Goal: Task Accomplishment & Management: Manage account settings

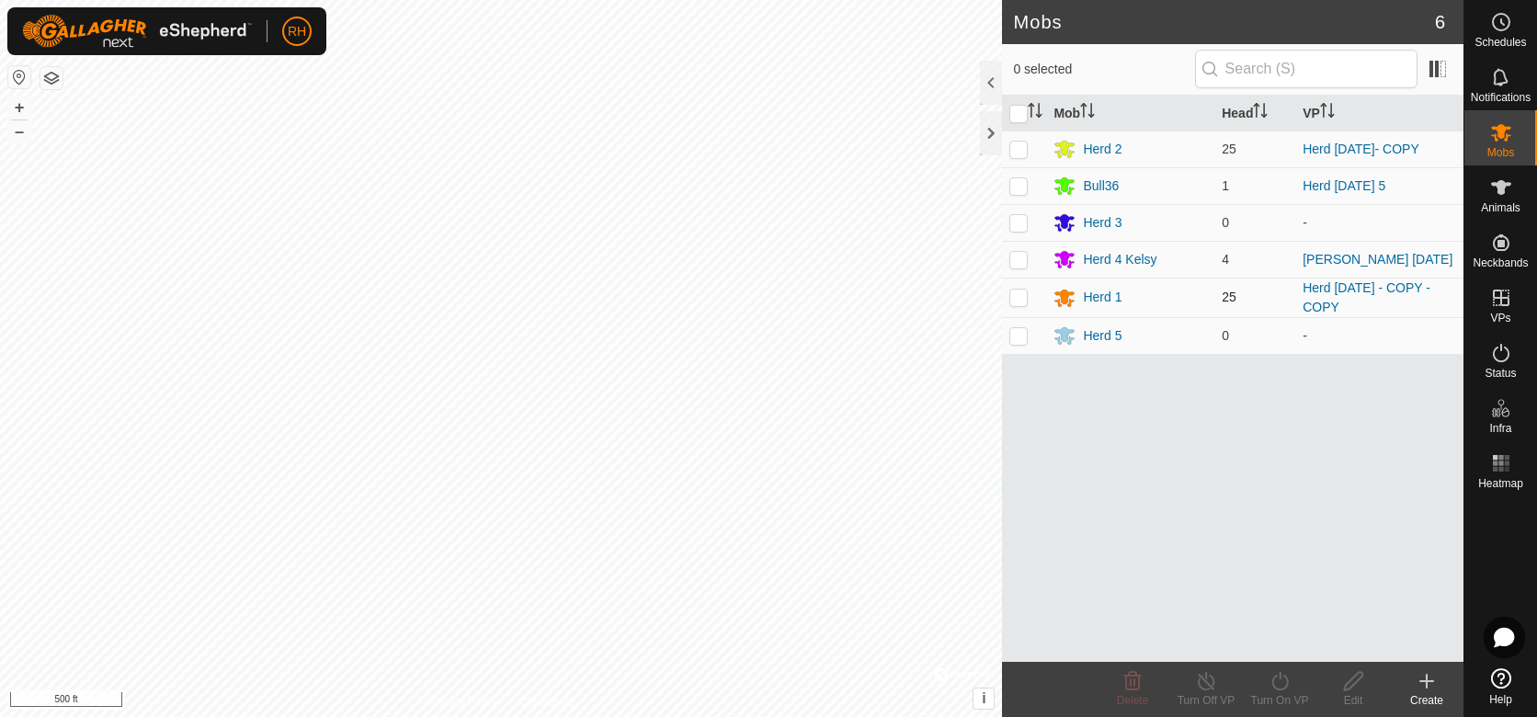
click at [1020, 297] on p-checkbox at bounding box center [1018, 297] width 18 height 15
checkbox input "true"
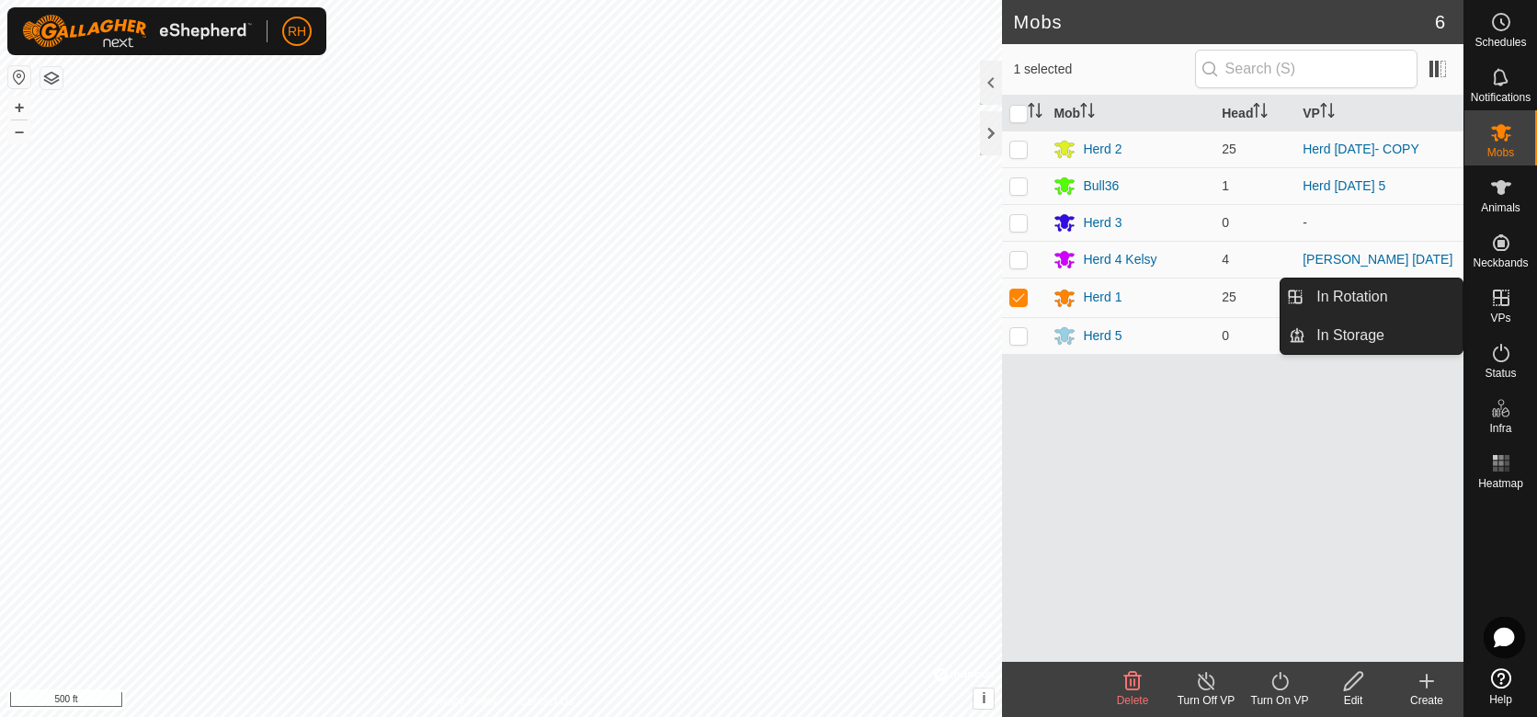
click at [1505, 309] on es-virtualpaddocks-svg-icon at bounding box center [1501, 297] width 33 height 29
click at [1366, 297] on link "In Rotation" at bounding box center [1383, 297] width 157 height 37
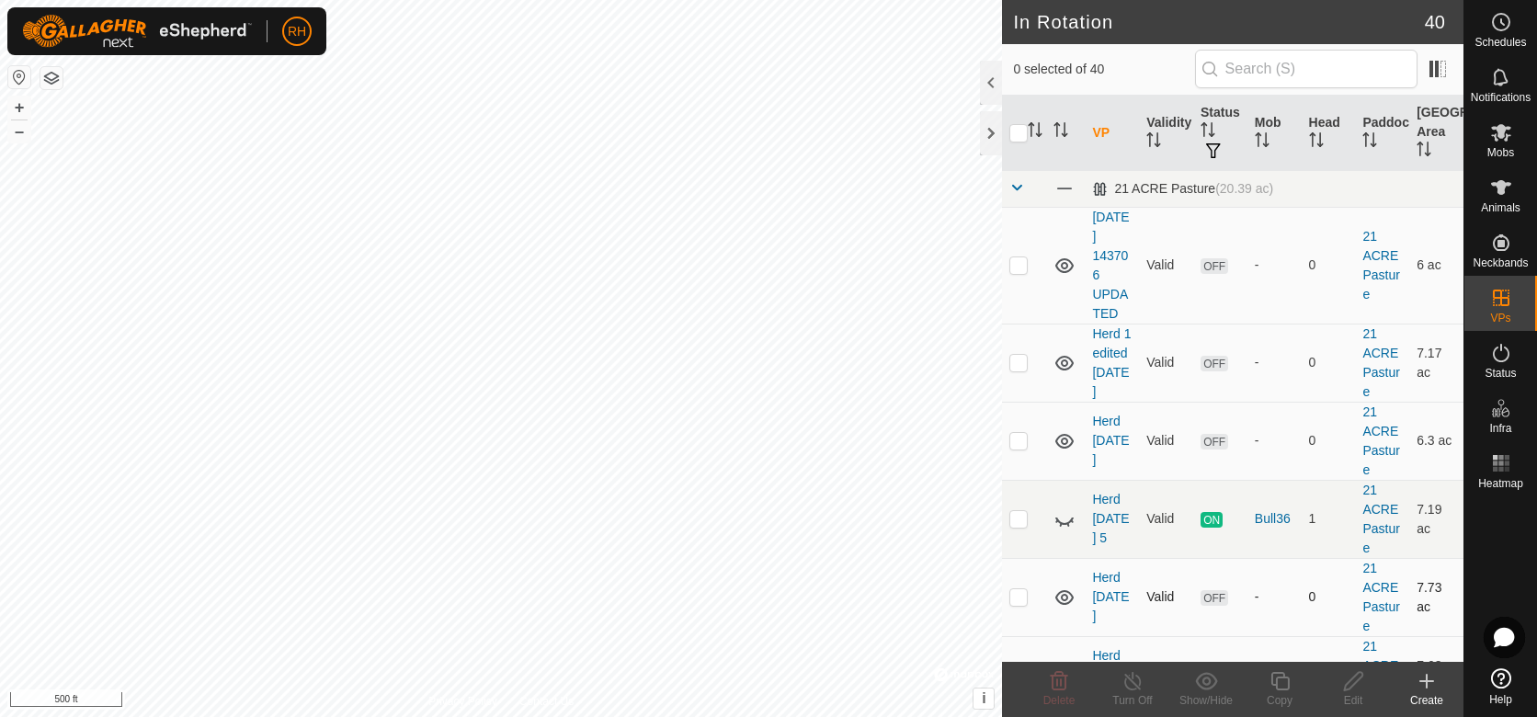
checkbox input "true"
click at [1277, 685] on icon at bounding box center [1280, 681] width 23 height 22
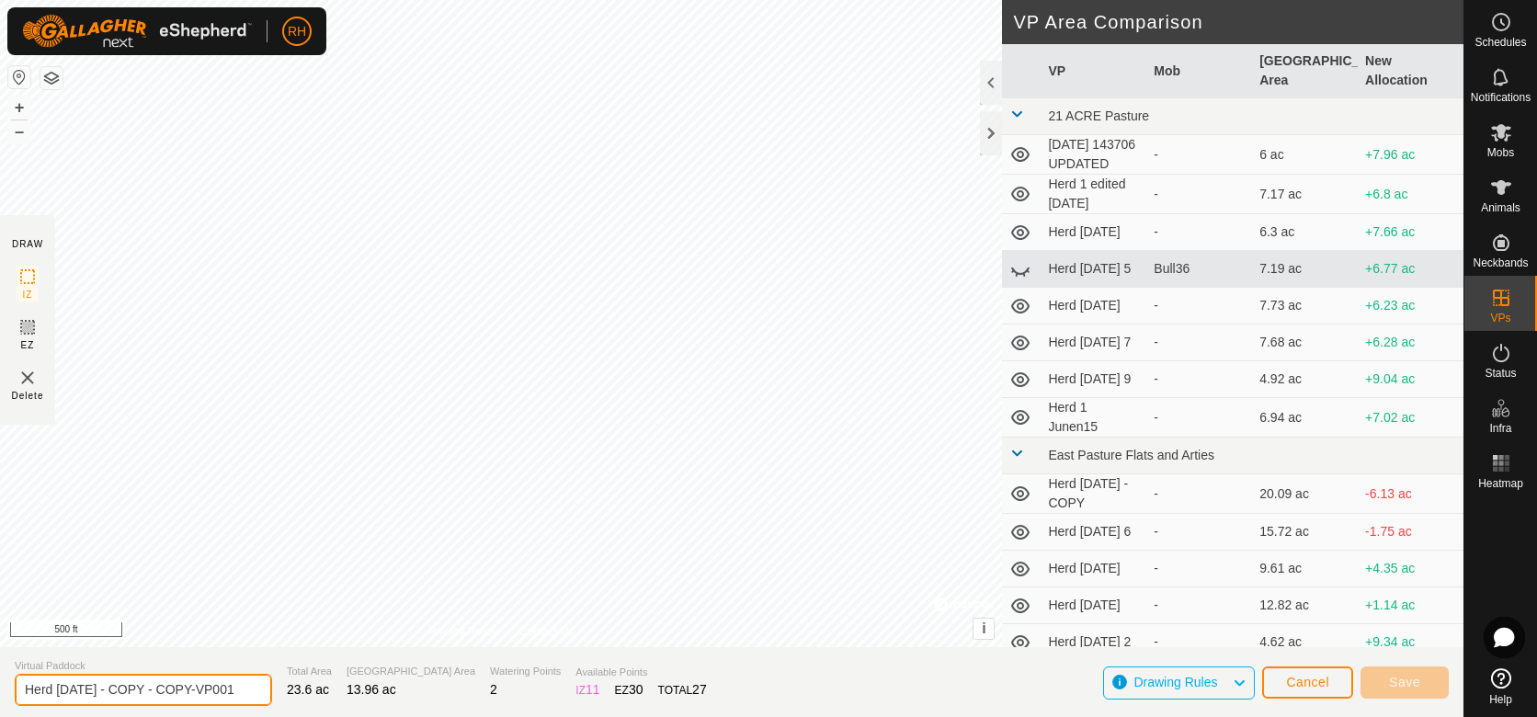
click at [202, 692] on input "Herd [DATE] - COPY - COPY-VP001" at bounding box center [143, 690] width 257 height 32
click at [199, 689] on input "Herd [DATE] - COPY - COPY-VP001" at bounding box center [143, 690] width 257 height 32
type input "Herd [DATE]"
click at [183, 715] on section "Virtual Paddock Herd [DATE] Total Area 23.6 ac Grazing Area 13.96 ac Watering P…" at bounding box center [732, 682] width 1464 height 70
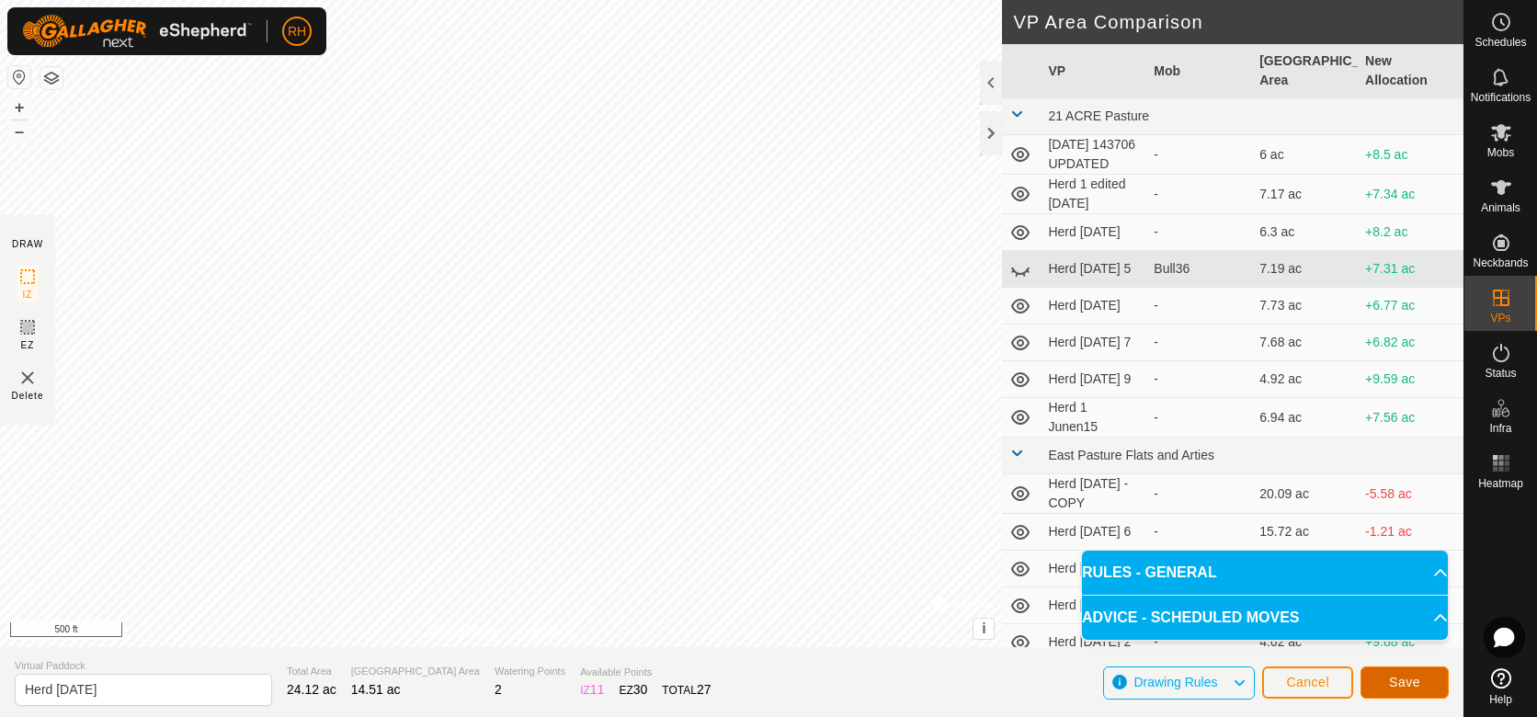
click at [1398, 686] on span "Save" at bounding box center [1404, 682] width 31 height 15
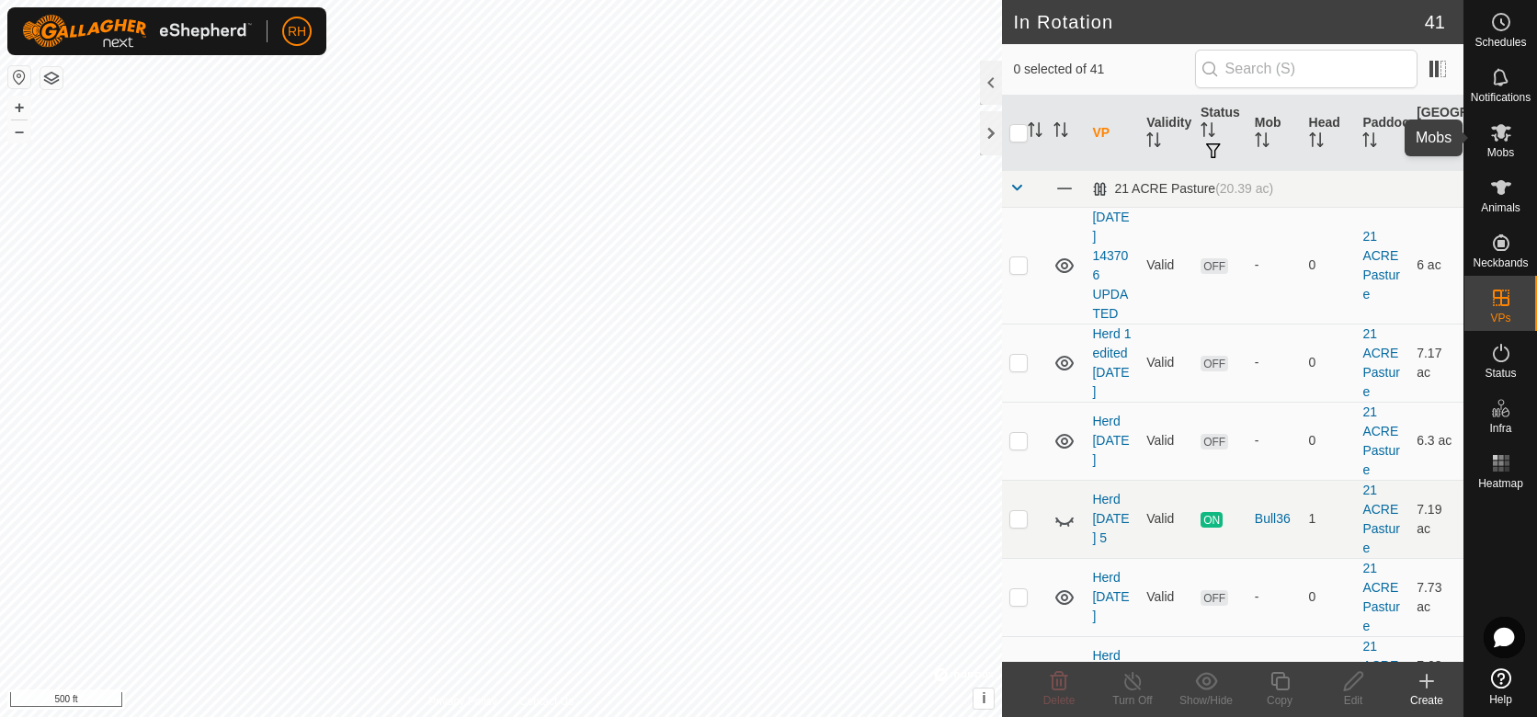
click at [1499, 147] on span "Mobs" at bounding box center [1500, 152] width 27 height 11
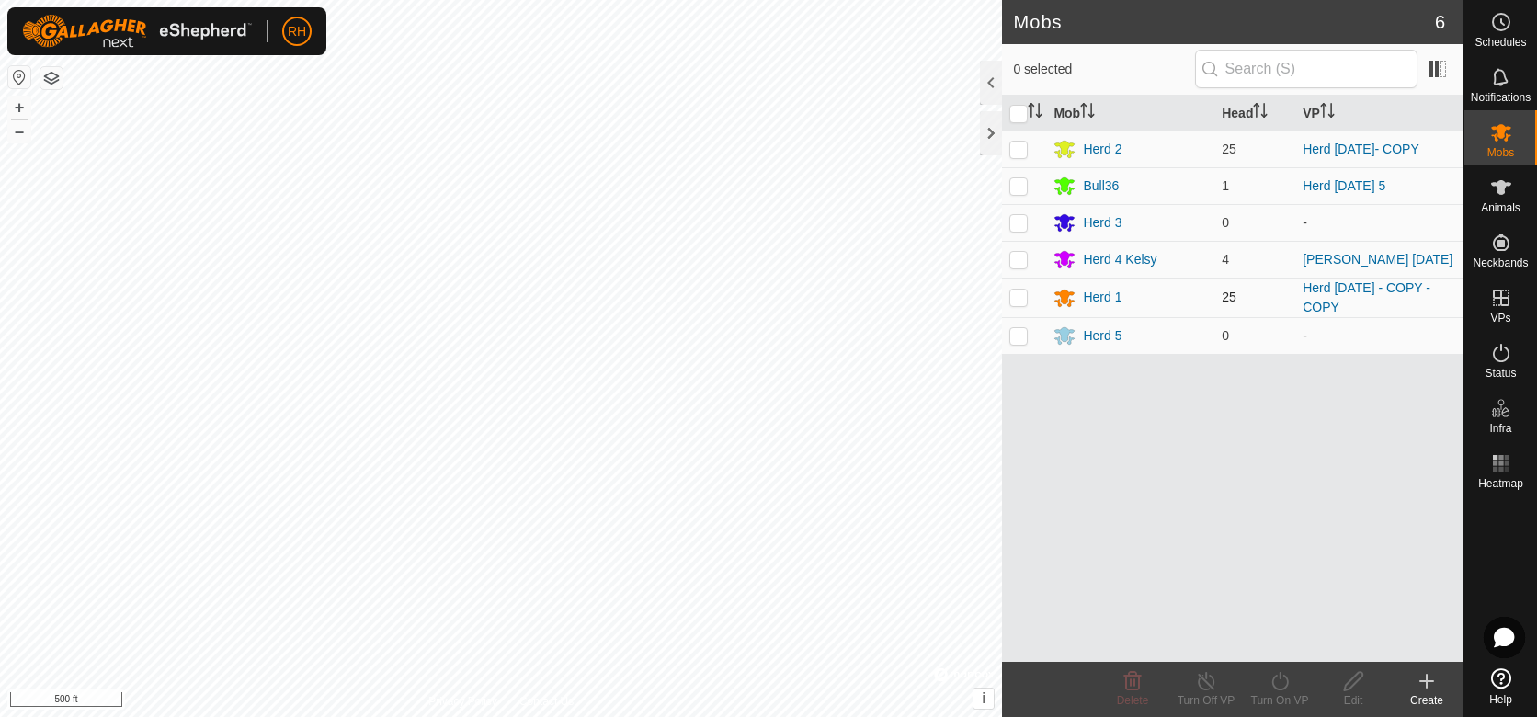
click at [1020, 296] on p-checkbox at bounding box center [1018, 297] width 18 height 15
checkbox input "true"
click at [1276, 687] on icon at bounding box center [1280, 681] width 23 height 22
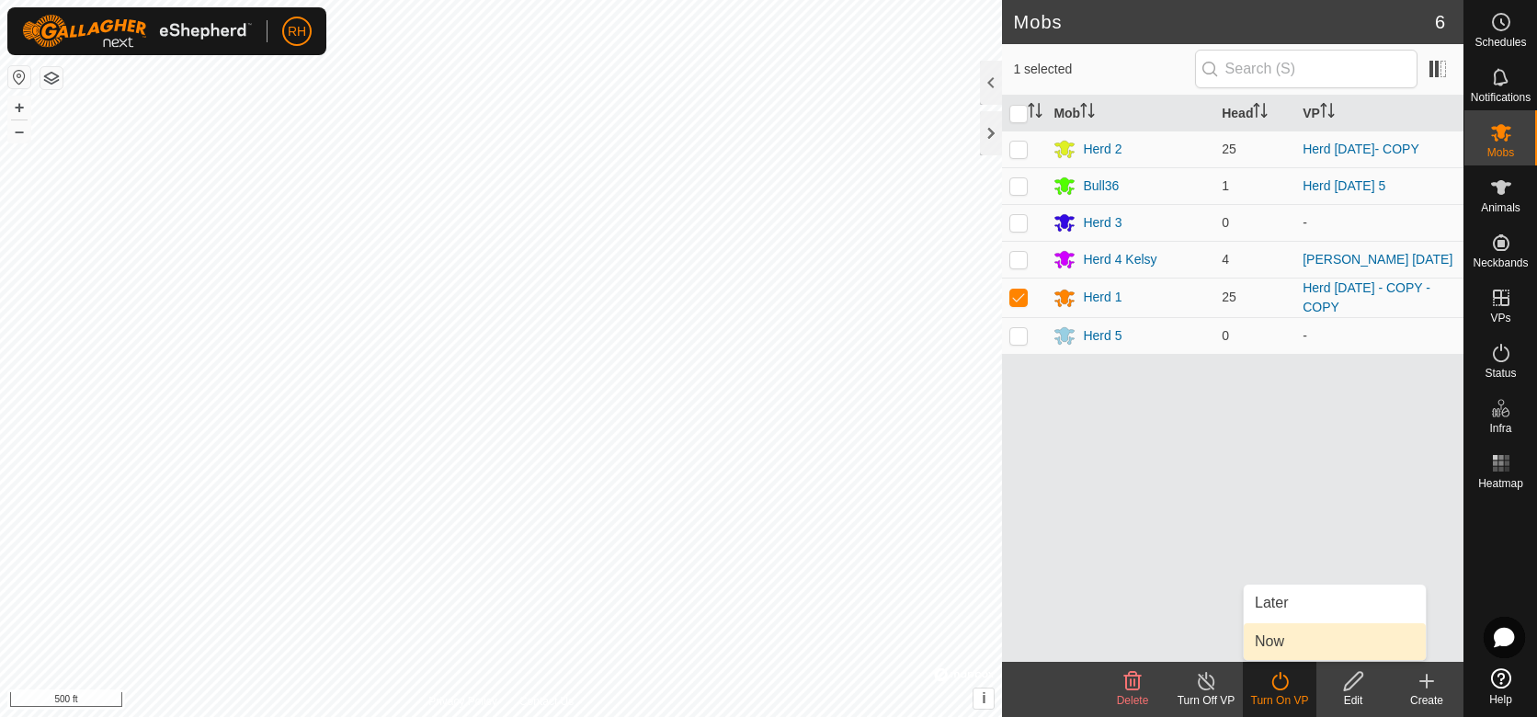
click at [1271, 643] on link "Now" at bounding box center [1335, 641] width 182 height 37
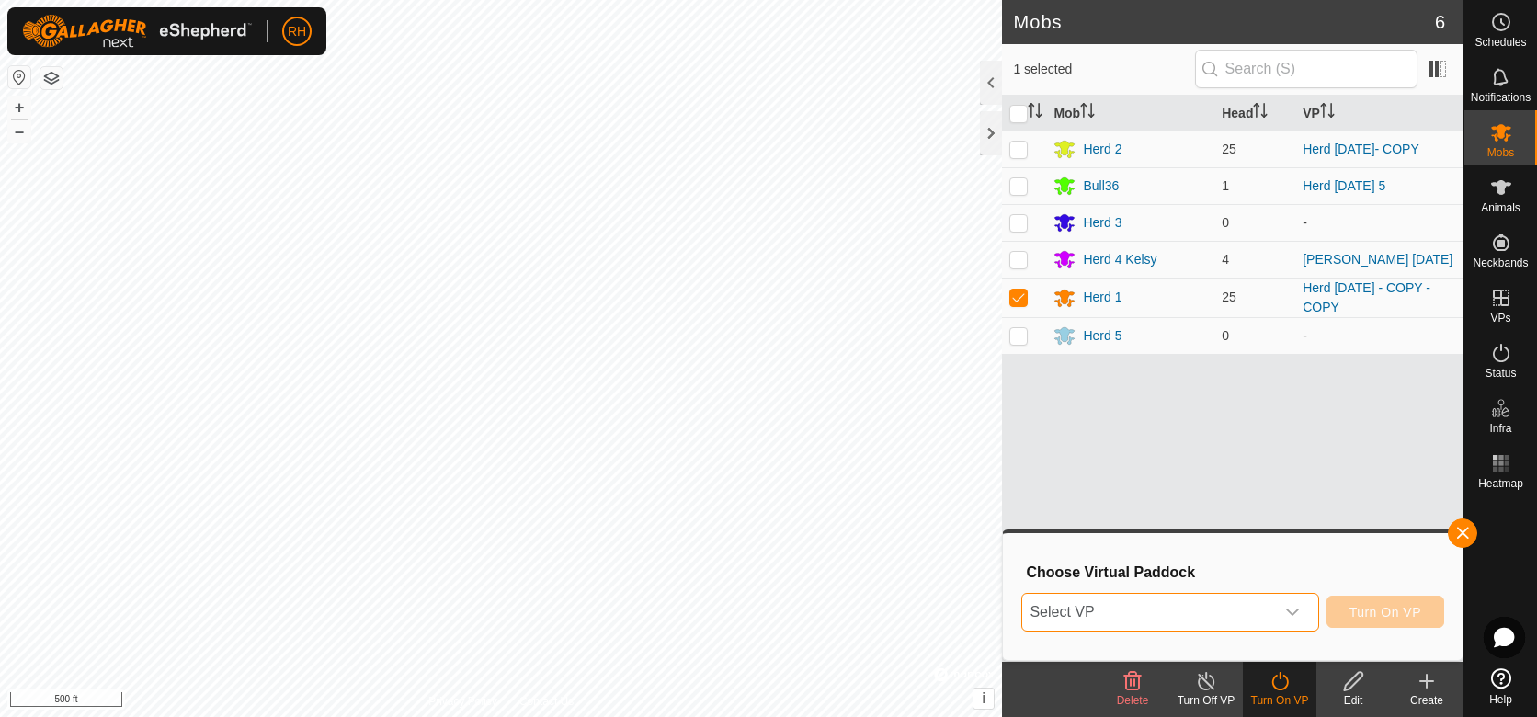
click at [1189, 613] on span "Select VP" at bounding box center [1147, 612] width 251 height 37
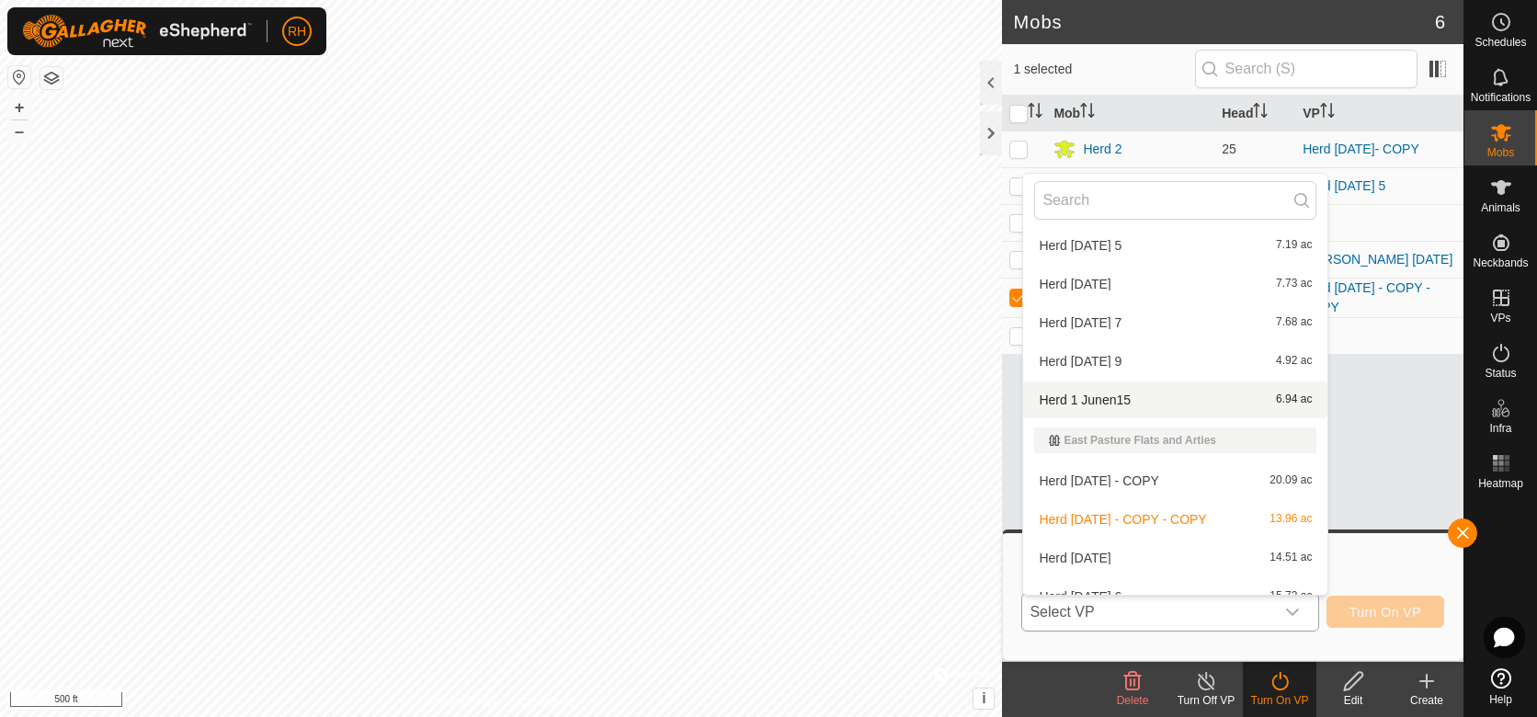
scroll to position [175, 0]
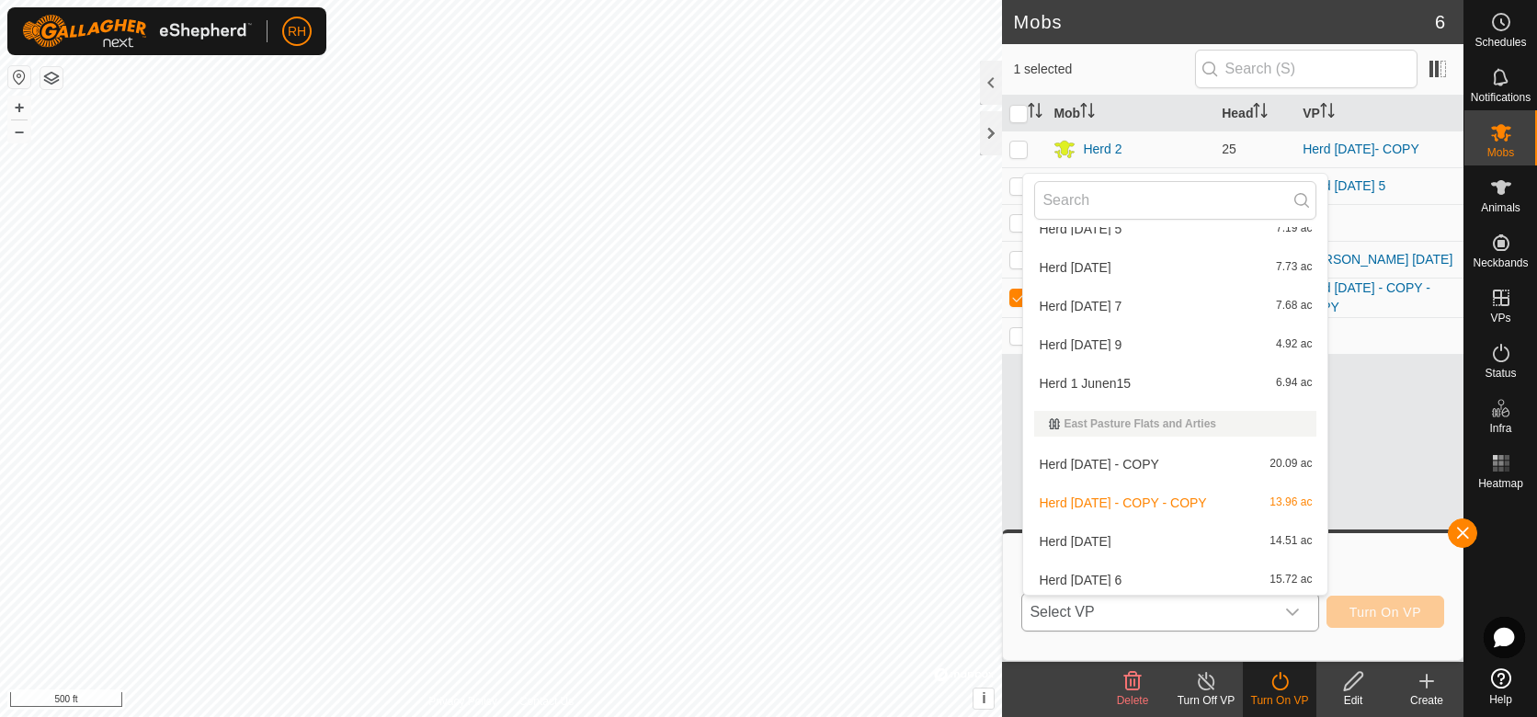
click at [1081, 540] on li "Herd [DATE] 14.51 ac" at bounding box center [1175, 541] width 304 height 37
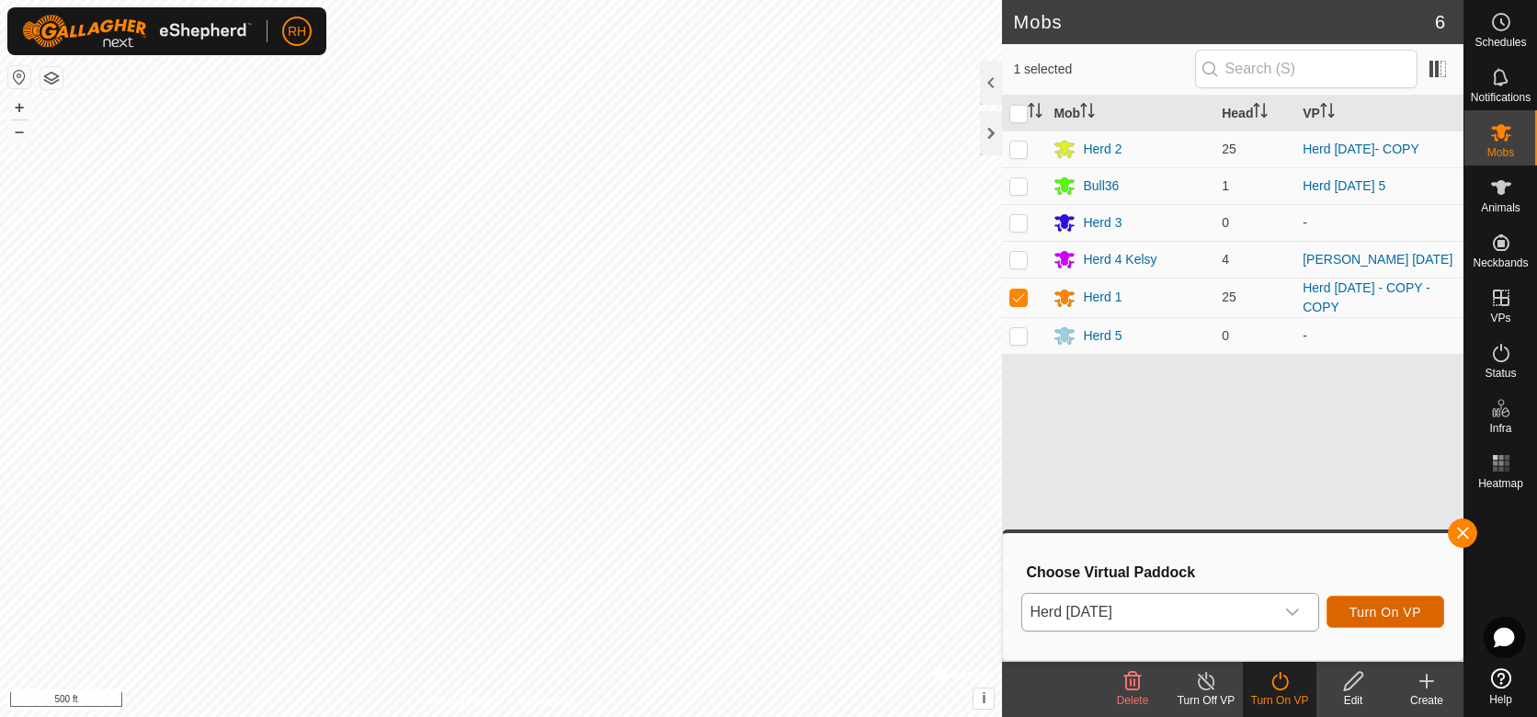
click at [1374, 610] on span "Turn On VP" at bounding box center [1386, 612] width 72 height 15
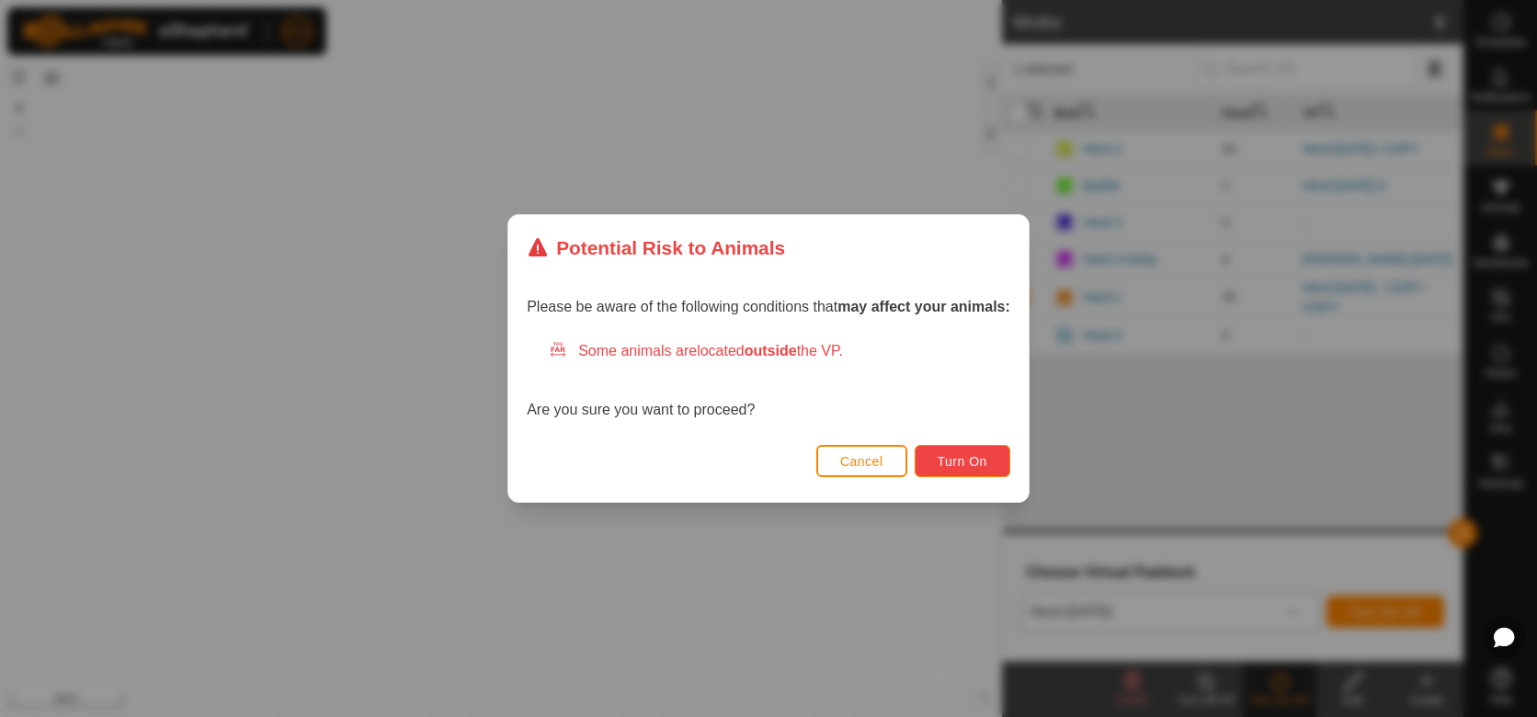
click at [960, 466] on span "Turn On" at bounding box center [963, 461] width 50 height 15
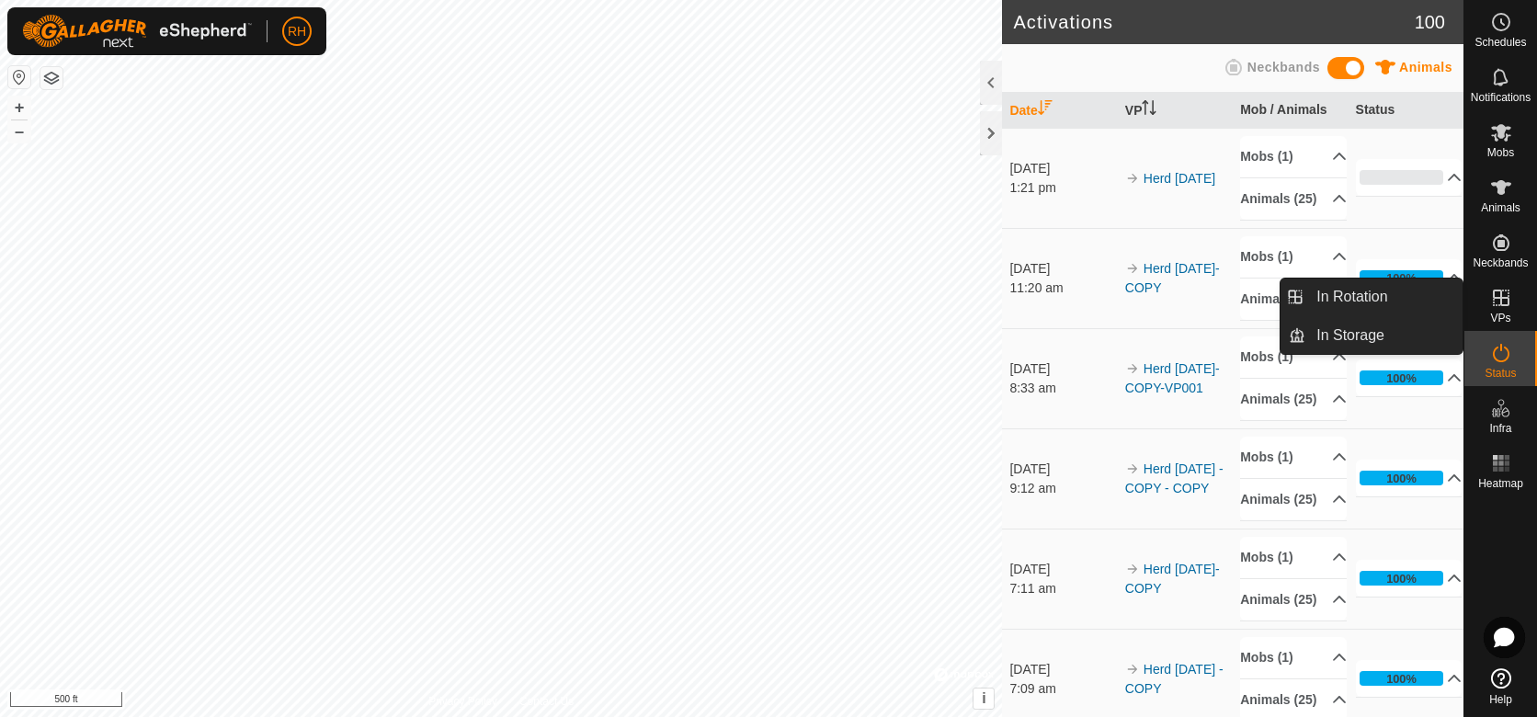
click at [1502, 303] on icon at bounding box center [1501, 298] width 22 height 22
click at [1345, 295] on link "In Rotation" at bounding box center [1383, 297] width 157 height 37
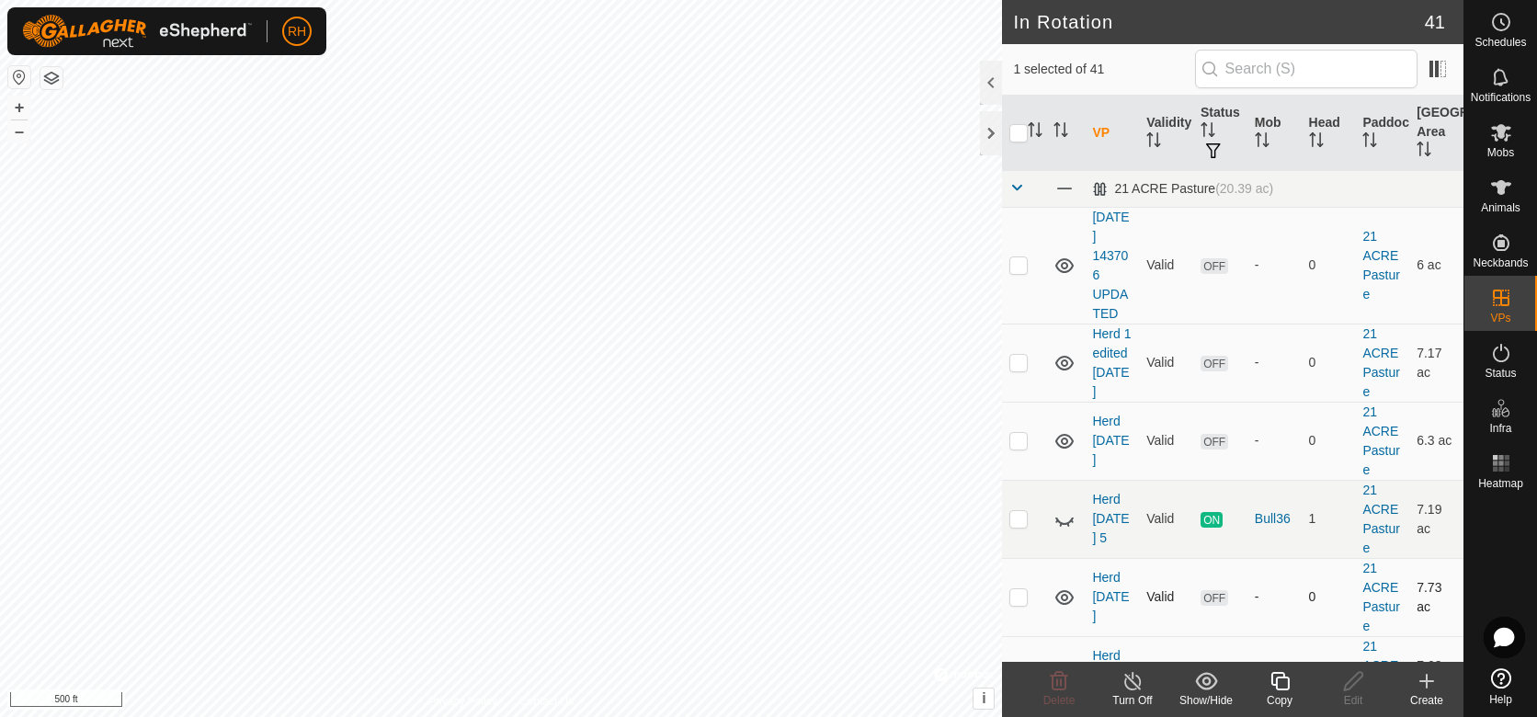
checkbox input "false"
checkbox input "true"
click at [1280, 688] on icon at bounding box center [1280, 681] width 23 height 22
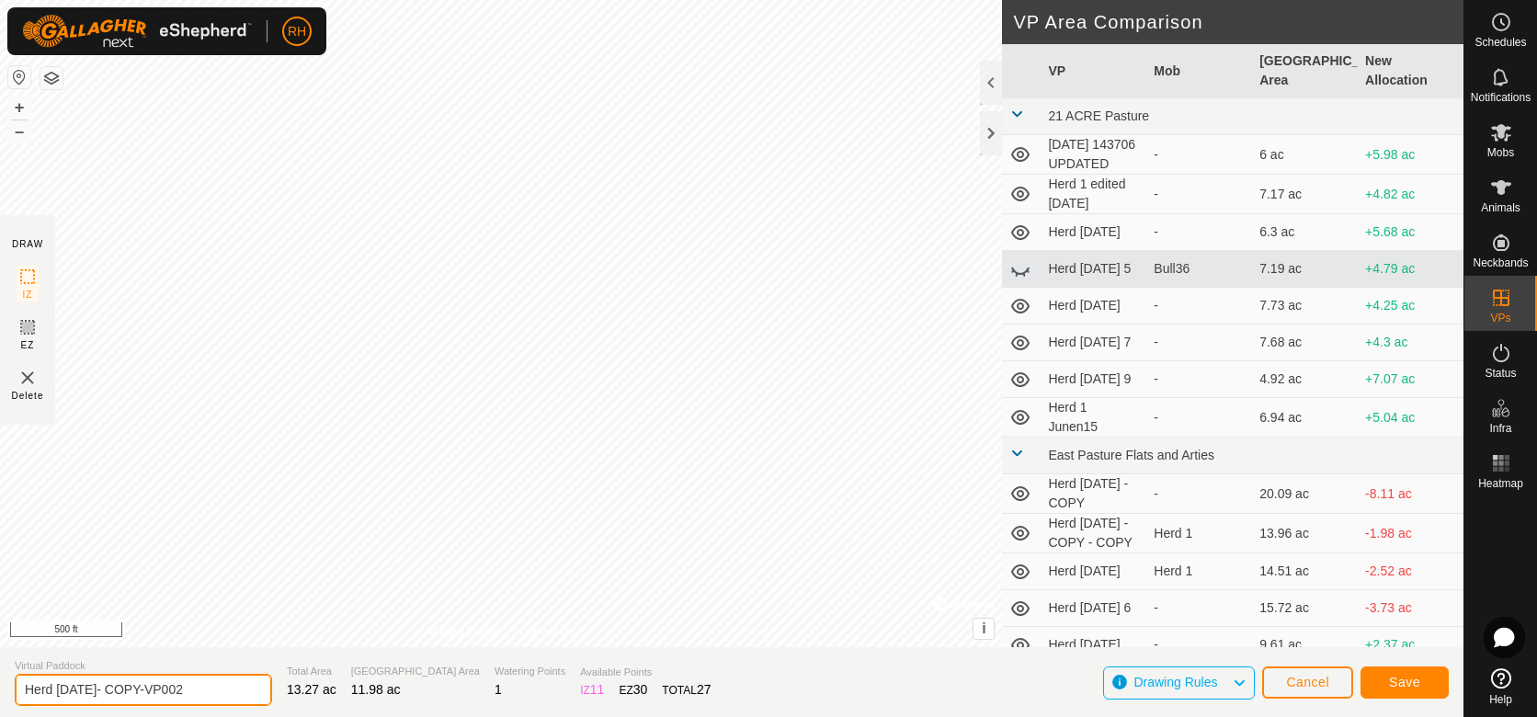
click at [188, 689] on input "Herd [DATE]- COPY-VP002" at bounding box center [143, 690] width 257 height 32
type input "Herd [DATE]"
click at [1403, 686] on span "Save" at bounding box center [1404, 682] width 31 height 15
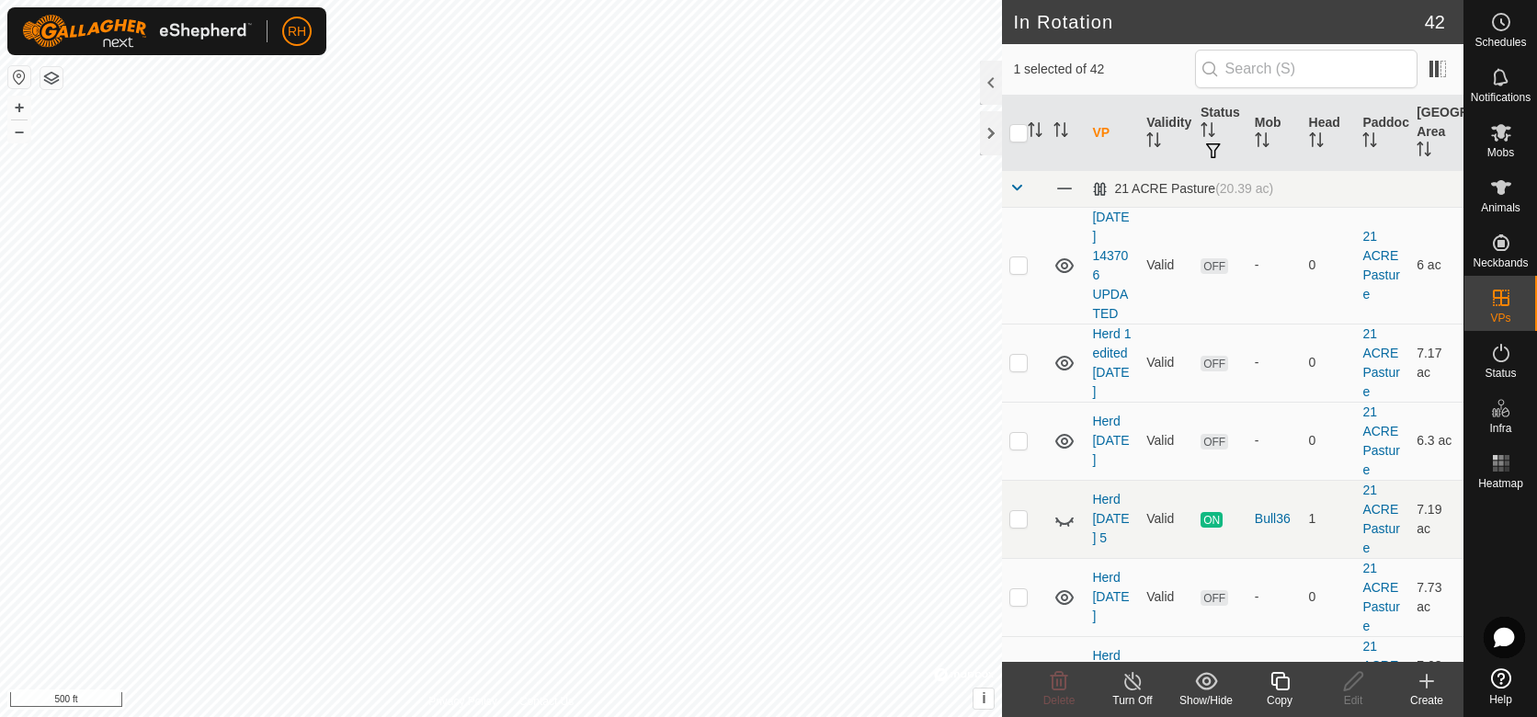
checkbox input "false"
checkbox input "true"
click at [1349, 681] on icon at bounding box center [1353, 681] width 18 height 18
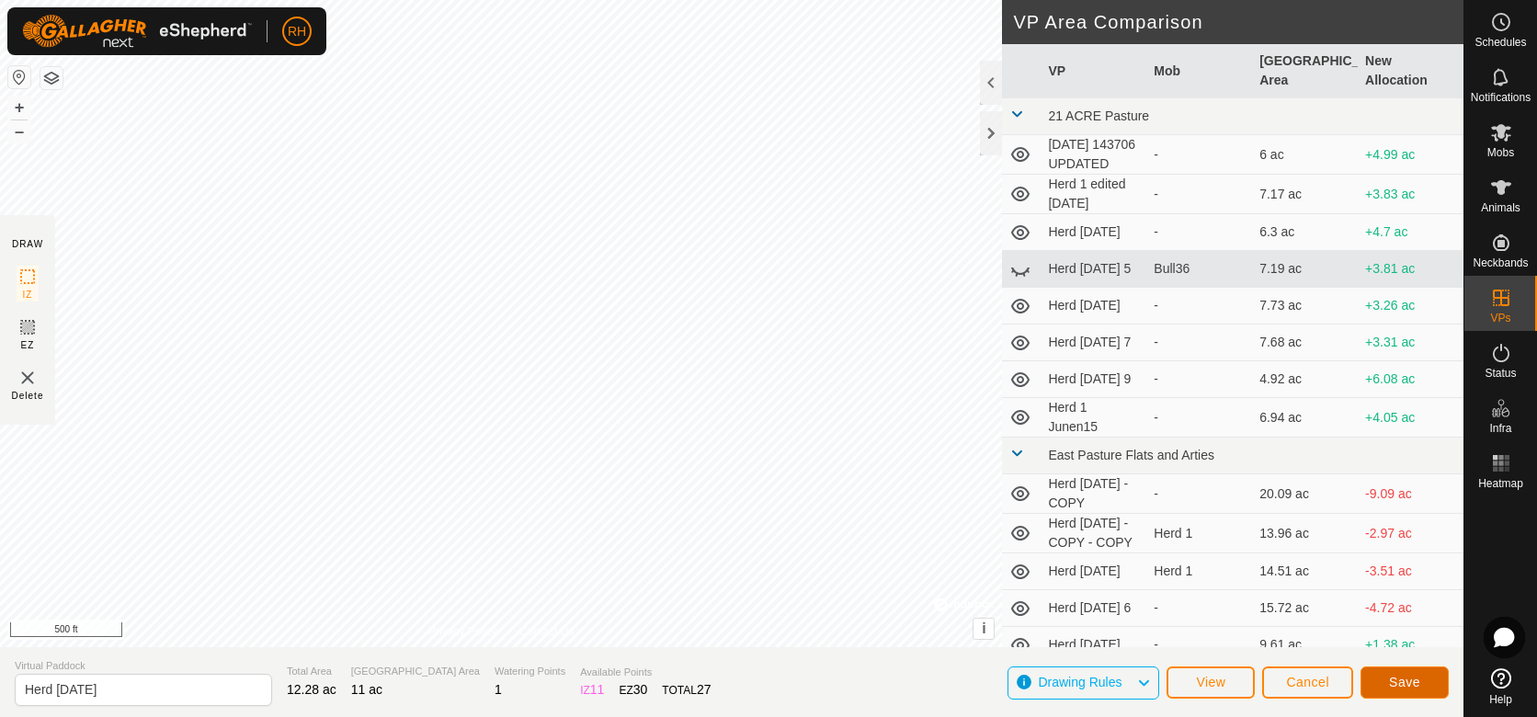
click at [1399, 686] on span "Save" at bounding box center [1404, 682] width 31 height 15
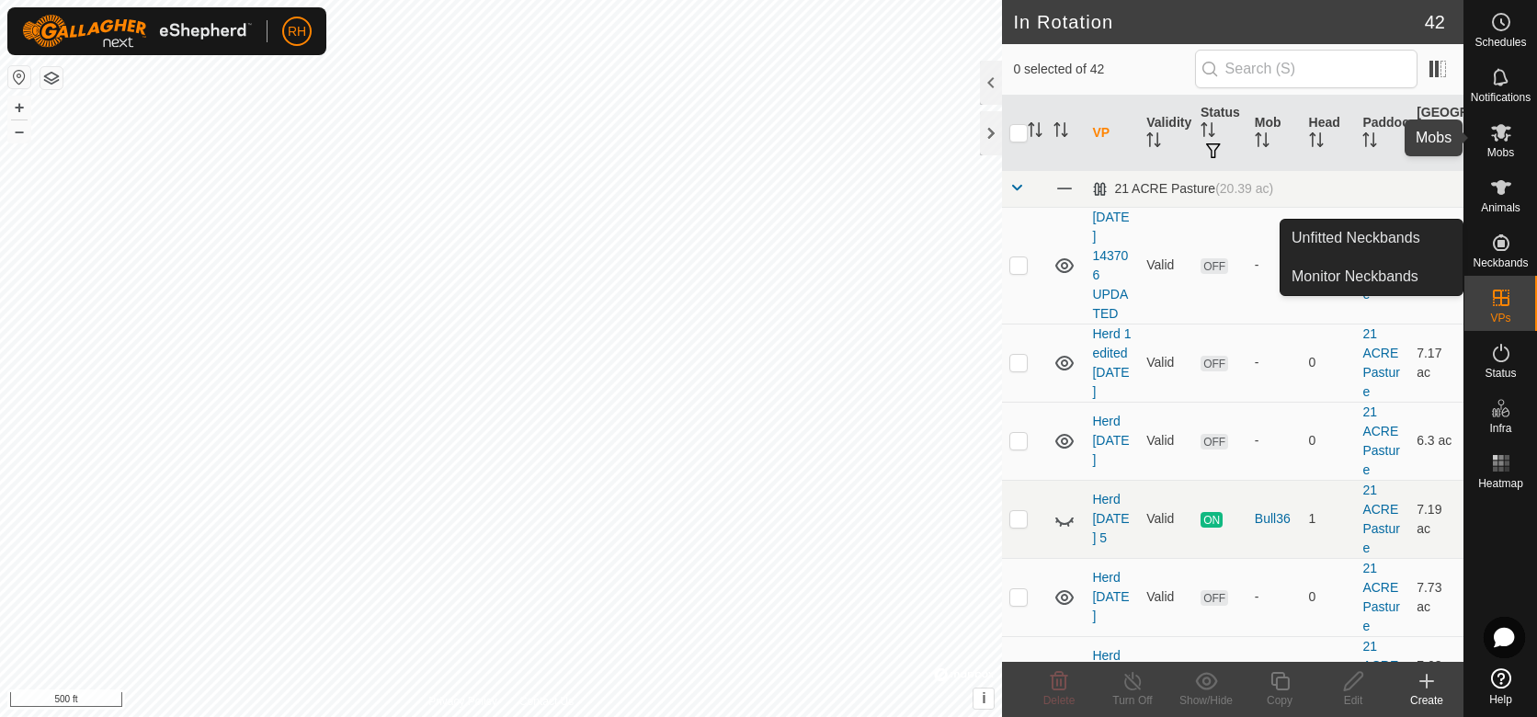
click at [1504, 138] on icon at bounding box center [1501, 132] width 20 height 17
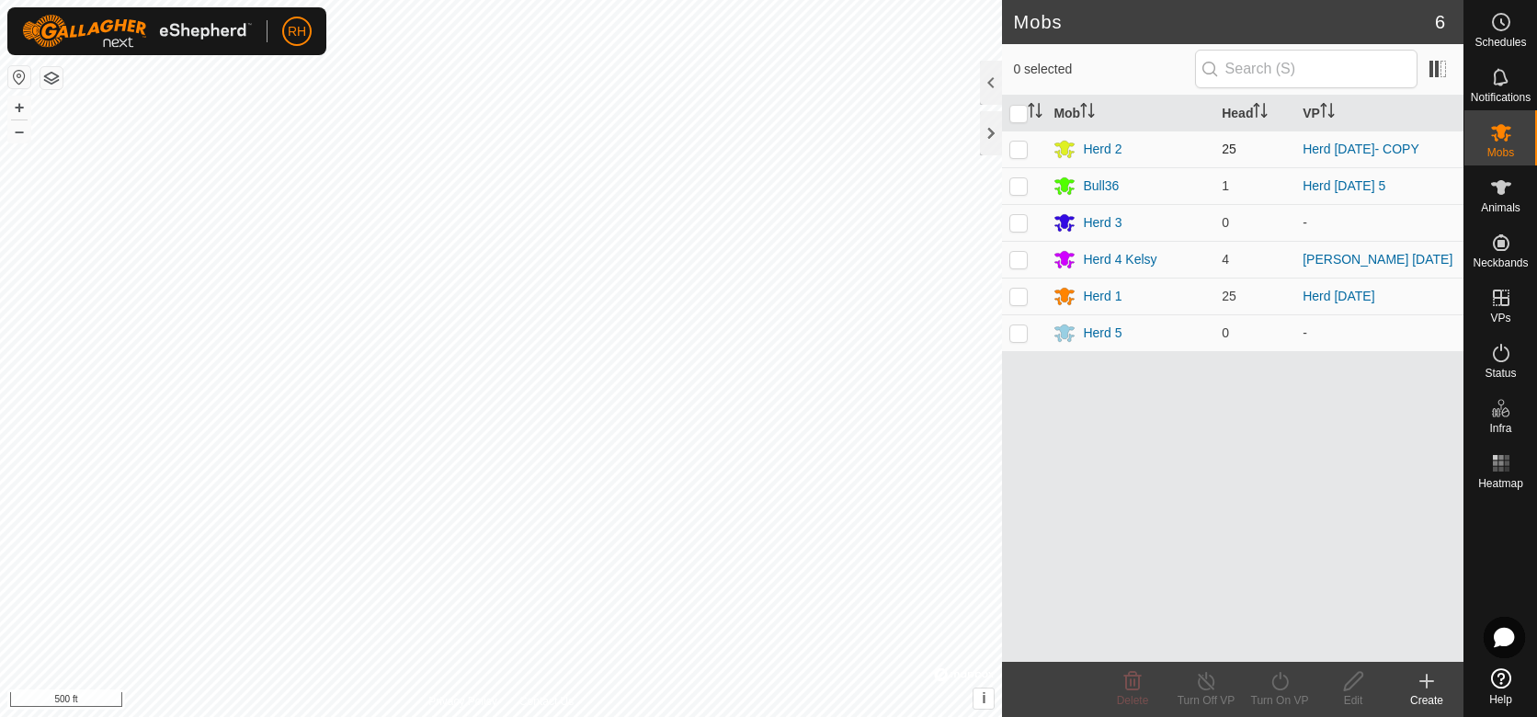
click at [1019, 149] on p-checkbox at bounding box center [1018, 149] width 18 height 15
checkbox input "true"
click at [1276, 685] on icon at bounding box center [1280, 681] width 23 height 22
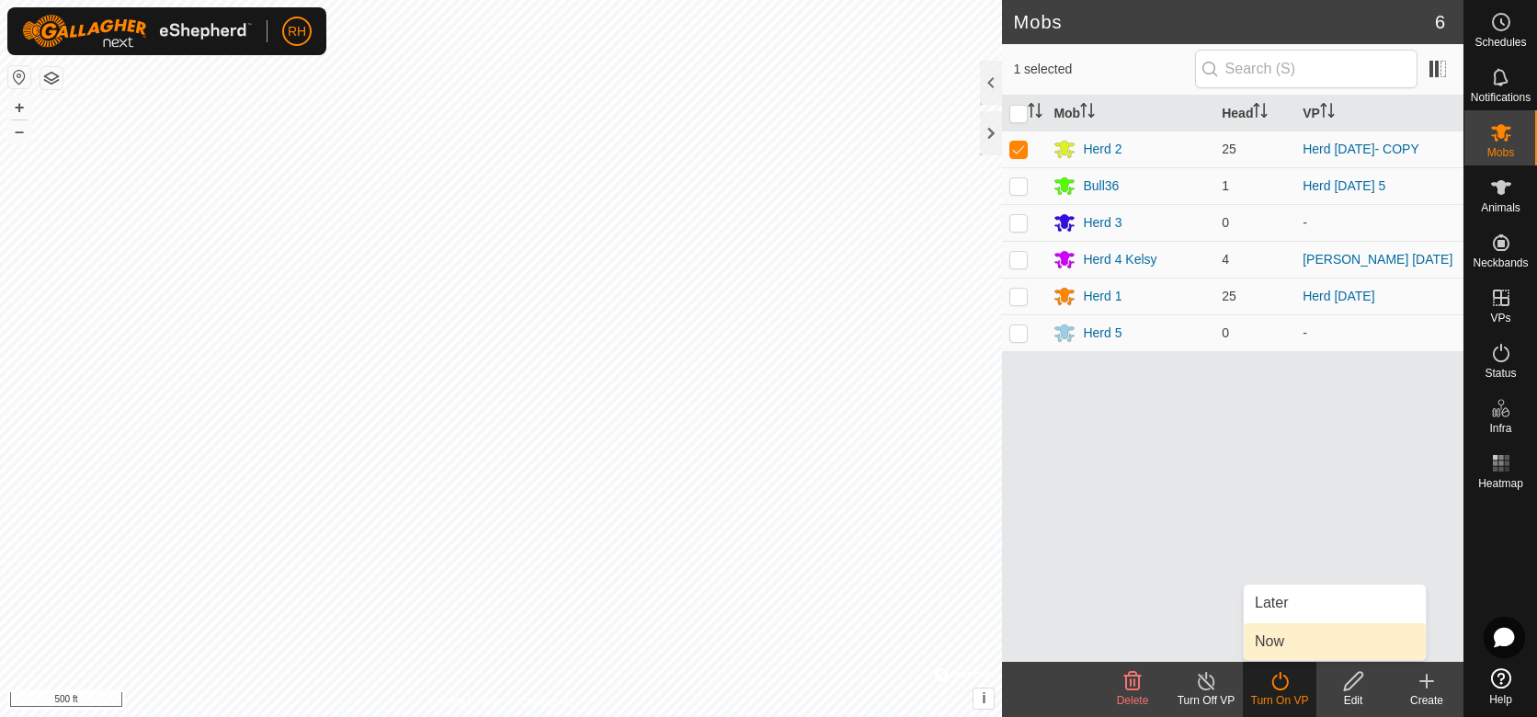
click at [1267, 641] on link "Now" at bounding box center [1335, 641] width 182 height 37
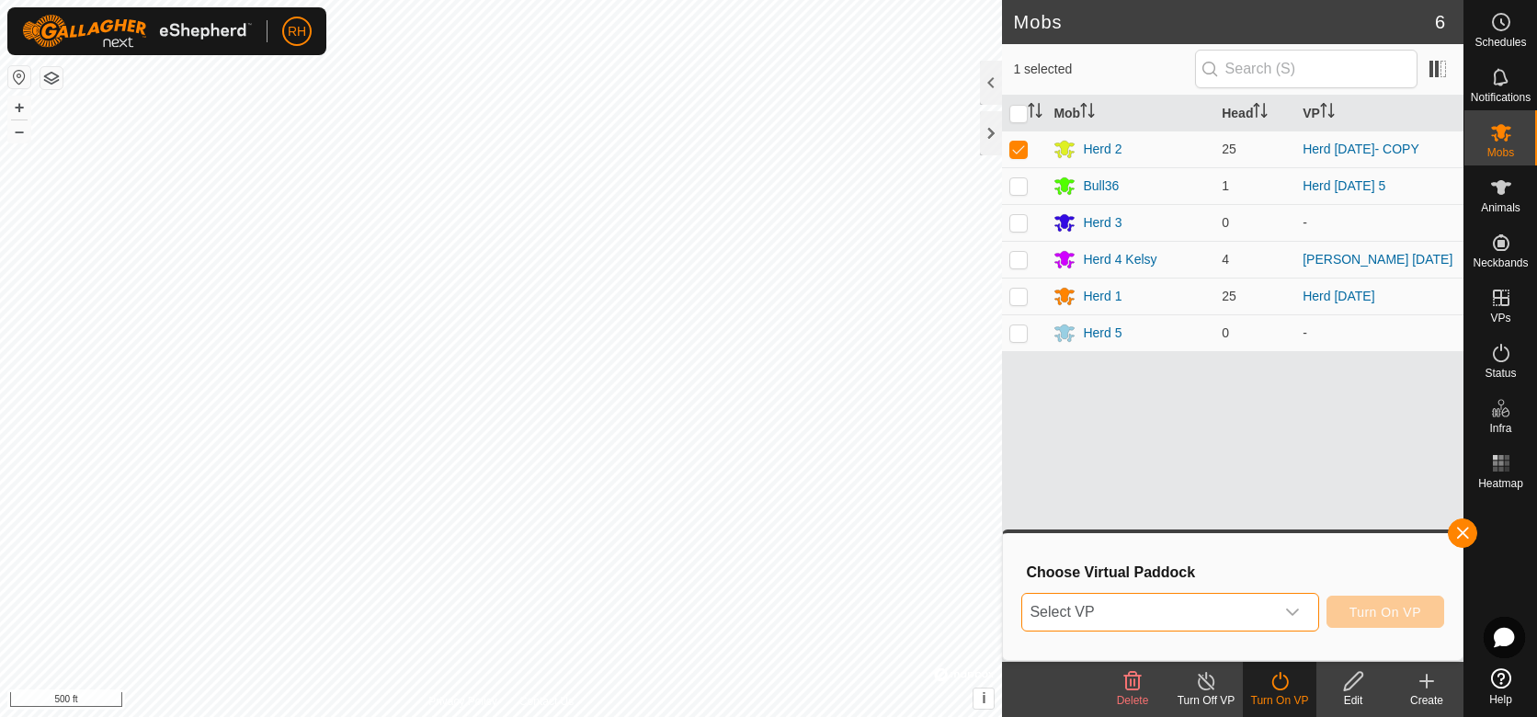
click at [1175, 610] on span "Select VP" at bounding box center [1147, 612] width 251 height 37
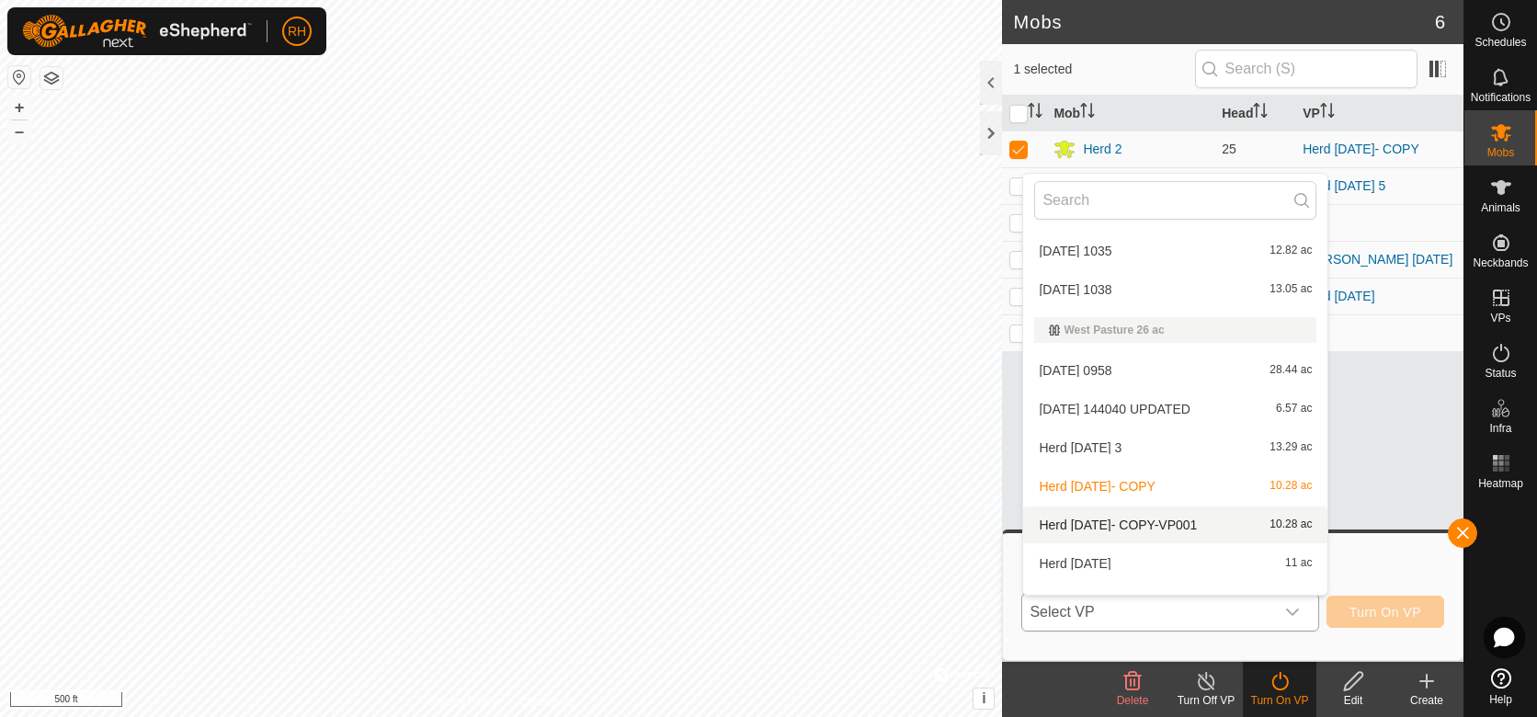
scroll to position [1132, 0]
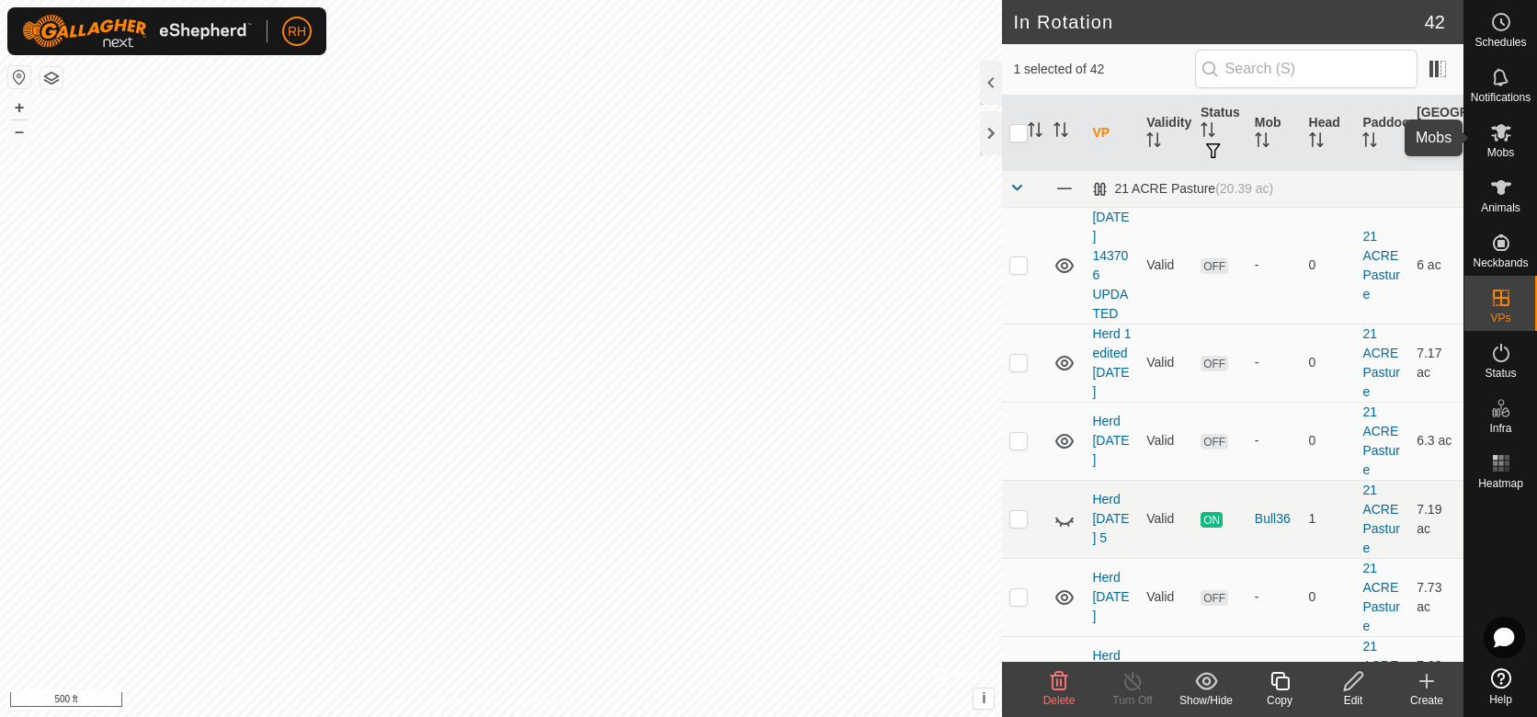
click at [1501, 136] on icon at bounding box center [1501, 132] width 20 height 17
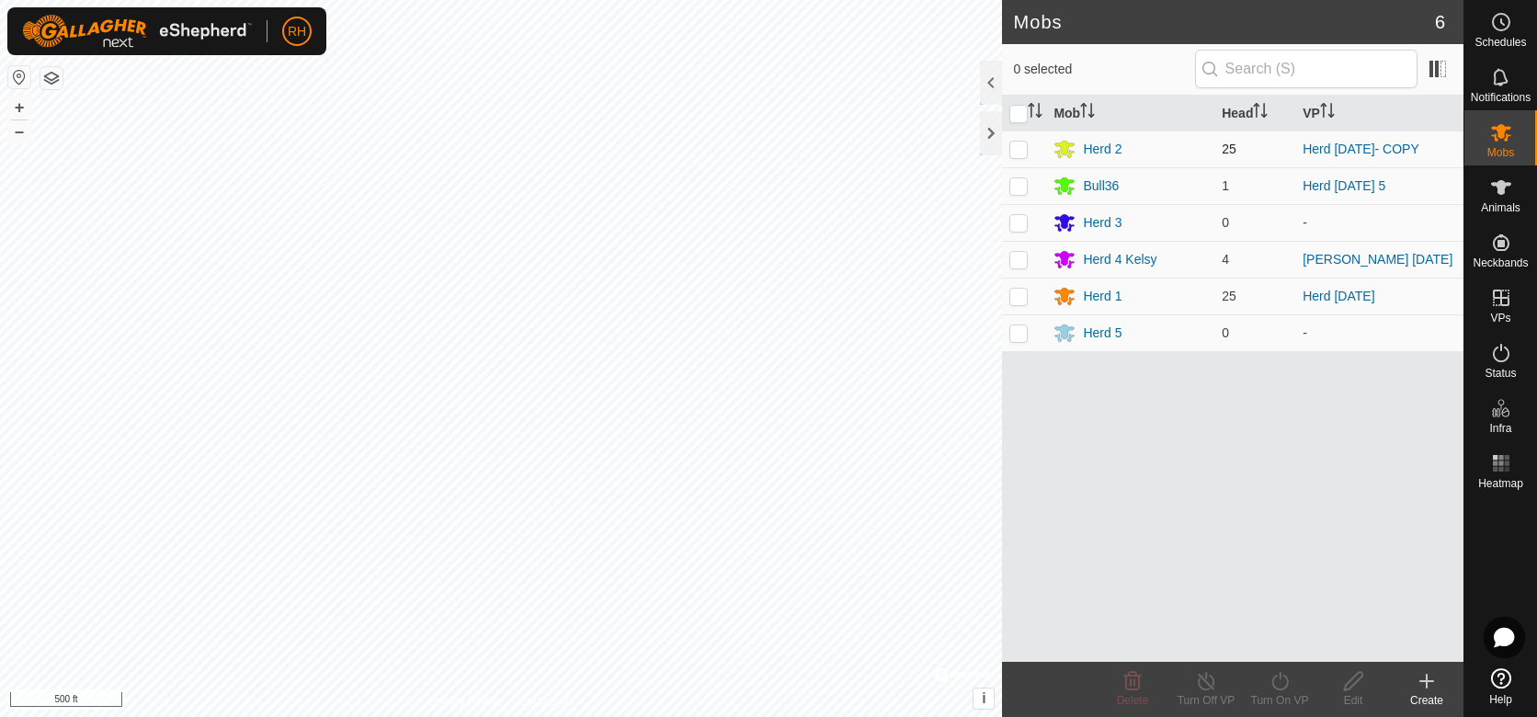
click at [1020, 149] on p-checkbox at bounding box center [1018, 149] width 18 height 15
checkbox input "true"
click at [1281, 684] on icon at bounding box center [1280, 681] width 23 height 22
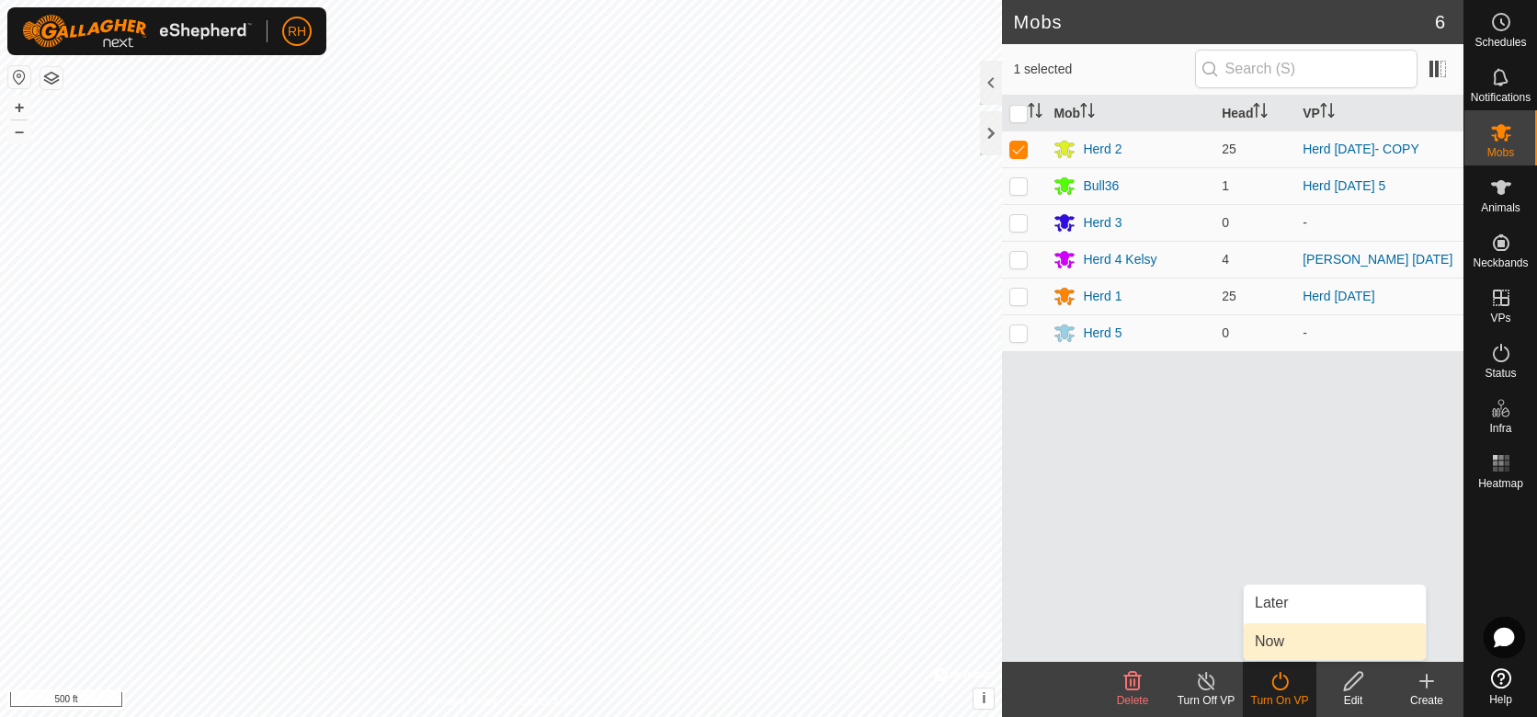
click at [1272, 641] on link "Now" at bounding box center [1335, 641] width 182 height 37
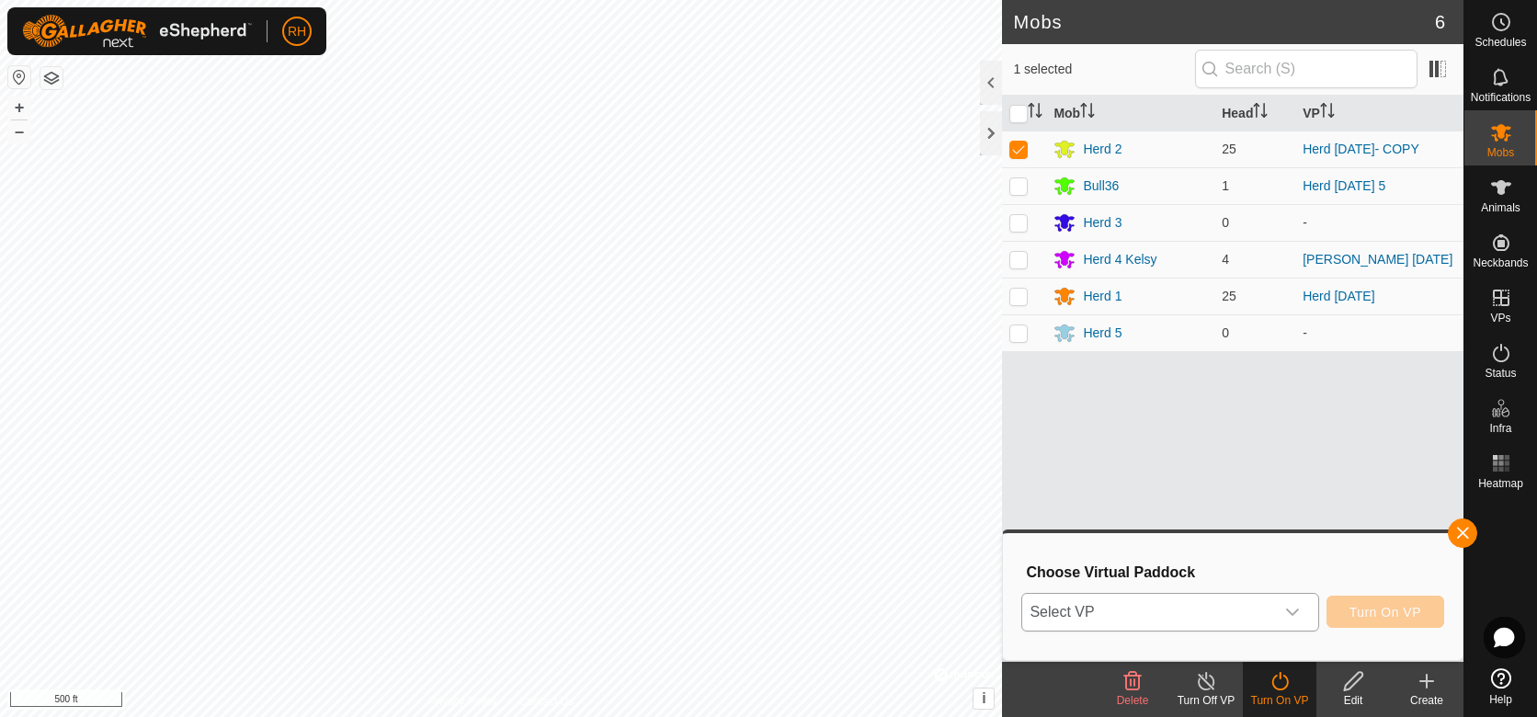
click at [1189, 616] on span "Select VP" at bounding box center [1147, 612] width 251 height 37
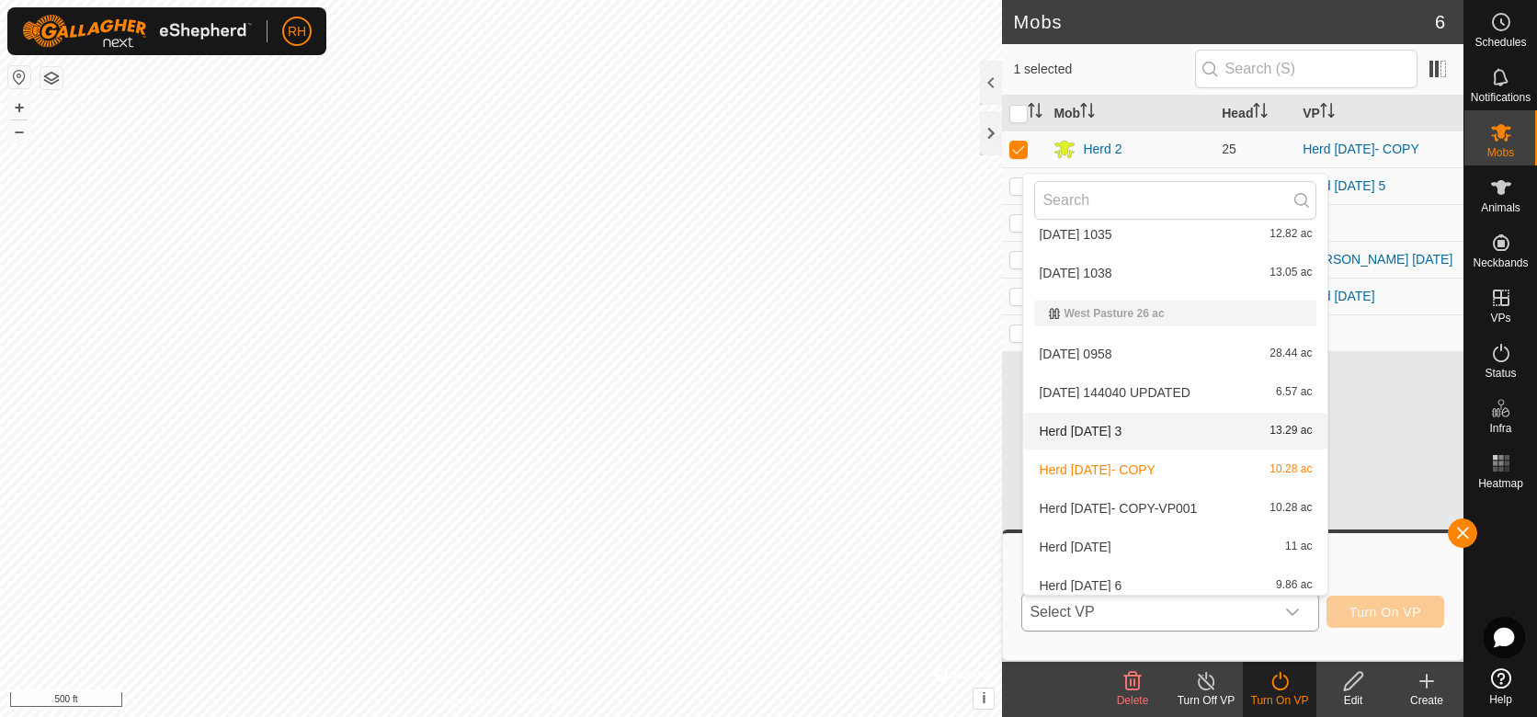
scroll to position [1150, 0]
click at [1099, 547] on li "Herd 2 [DATE] ac" at bounding box center [1175, 546] width 304 height 37
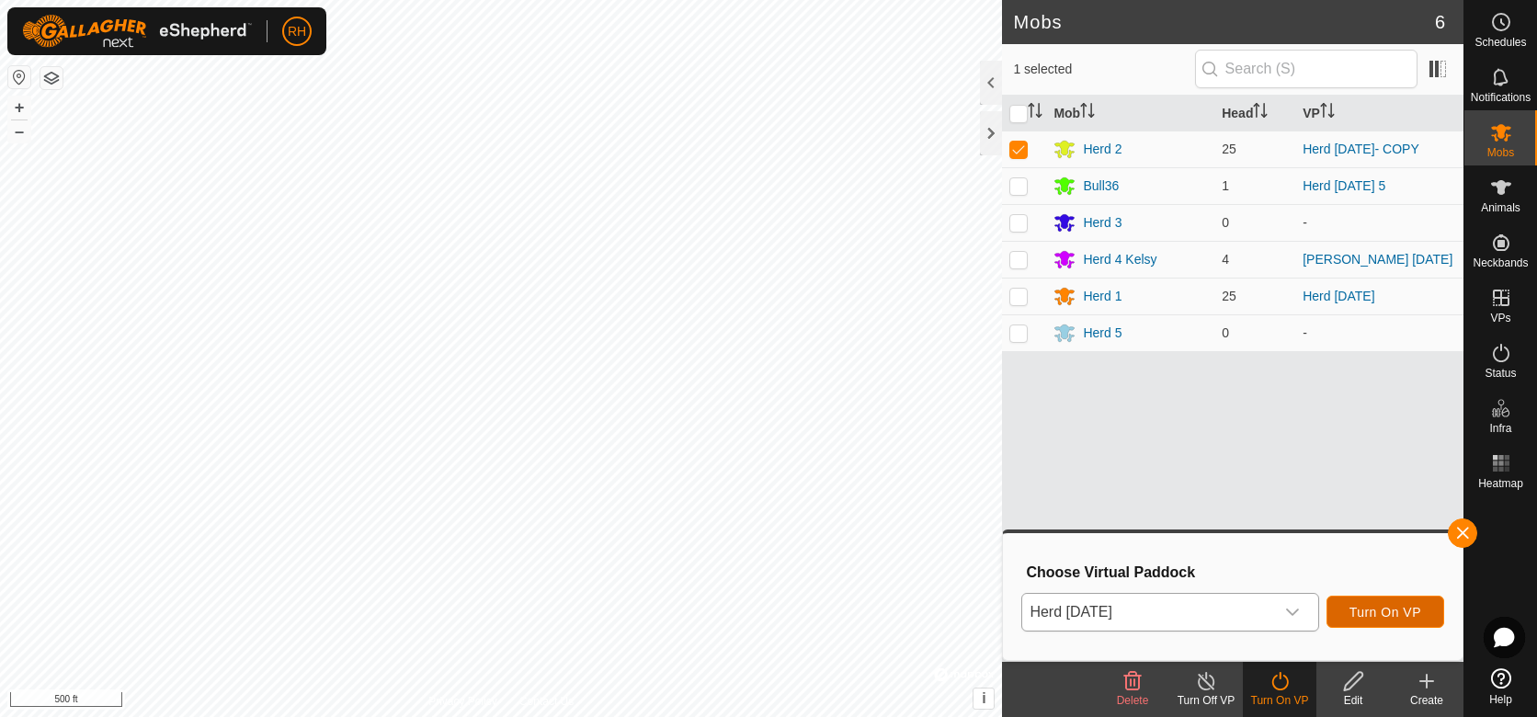
click at [1376, 610] on span "Turn On VP" at bounding box center [1386, 612] width 72 height 15
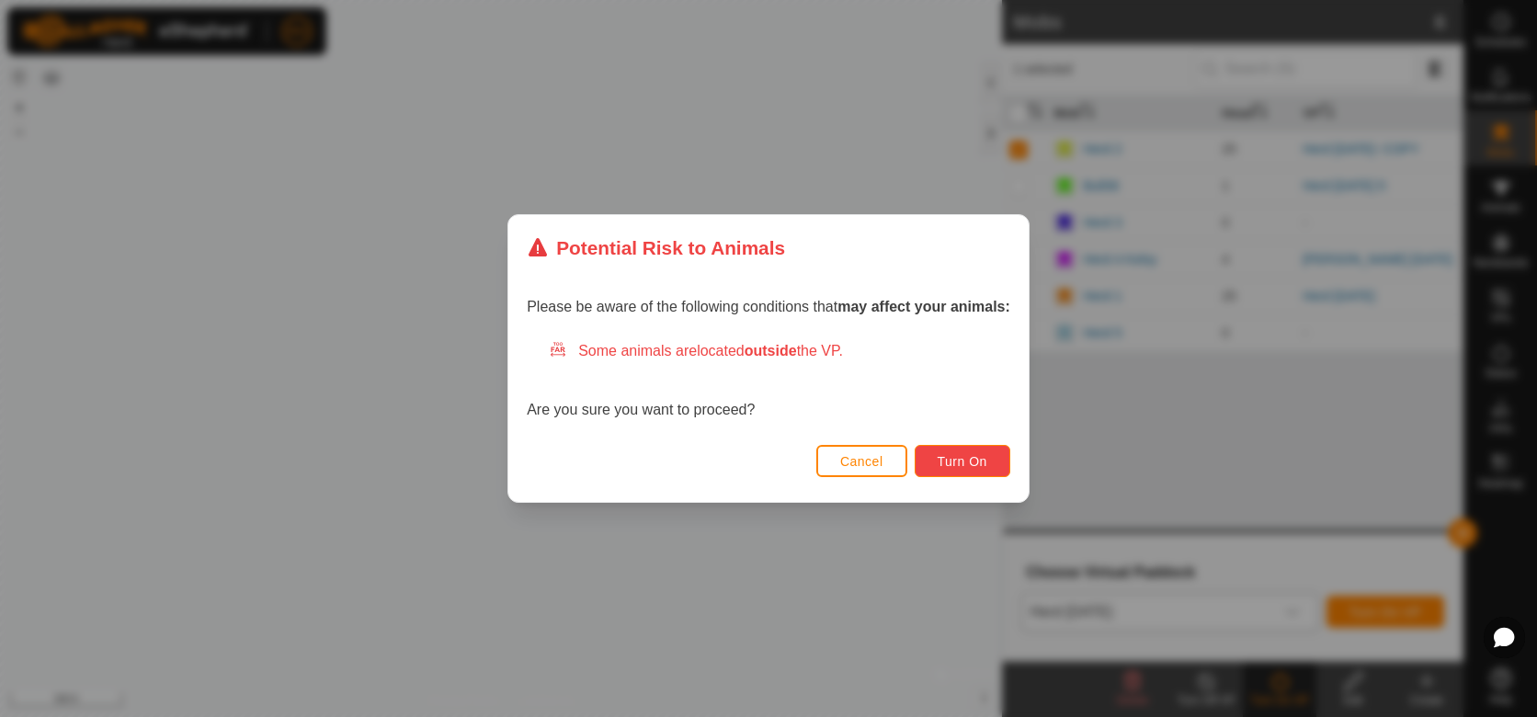
click at [946, 460] on span "Turn On" at bounding box center [963, 461] width 50 height 15
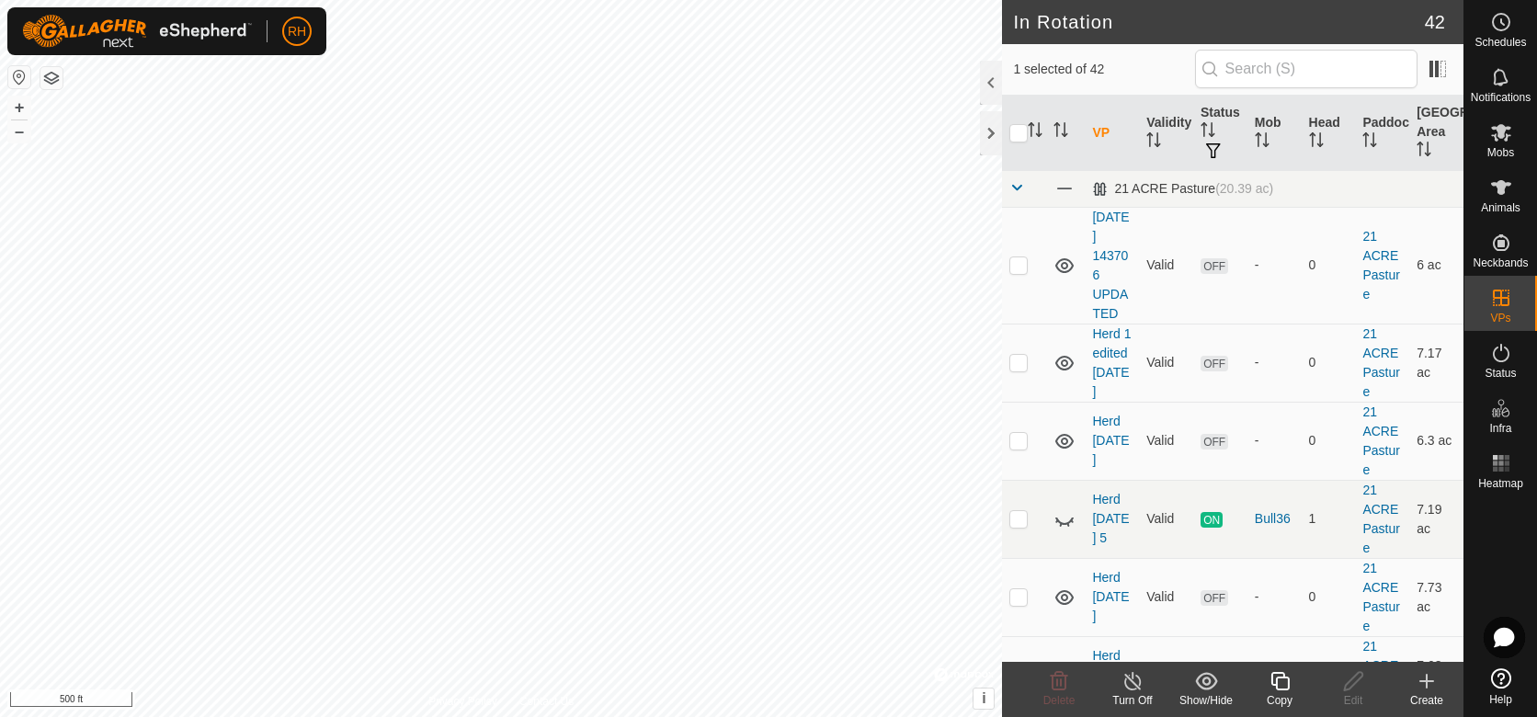
checkbox input "true"
checkbox input "false"
click at [1348, 689] on icon at bounding box center [1353, 681] width 23 height 22
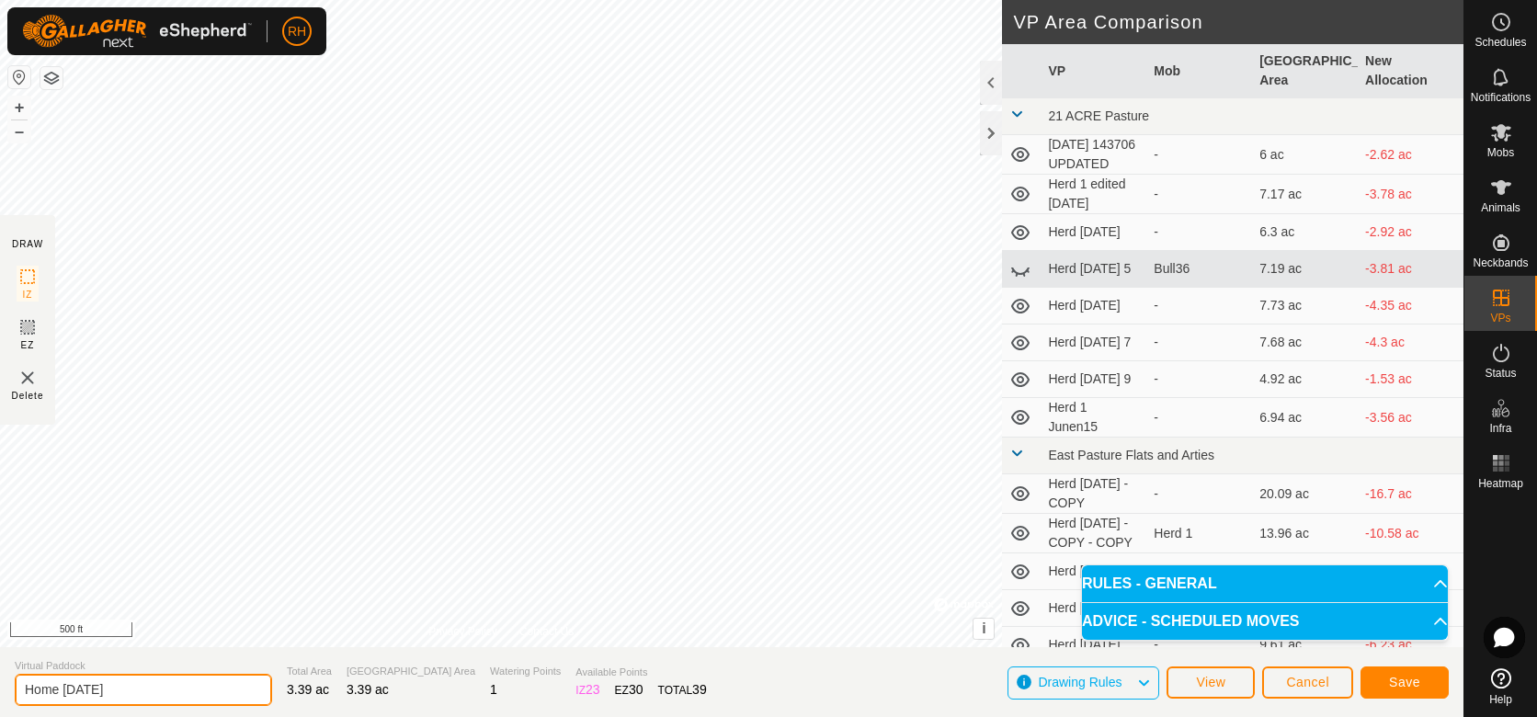
click at [110, 694] on input "Home [DATE]" at bounding box center [143, 690] width 257 height 32
type input "Home [DATE]"
click at [1420, 686] on button "Save" at bounding box center [1405, 683] width 88 height 32
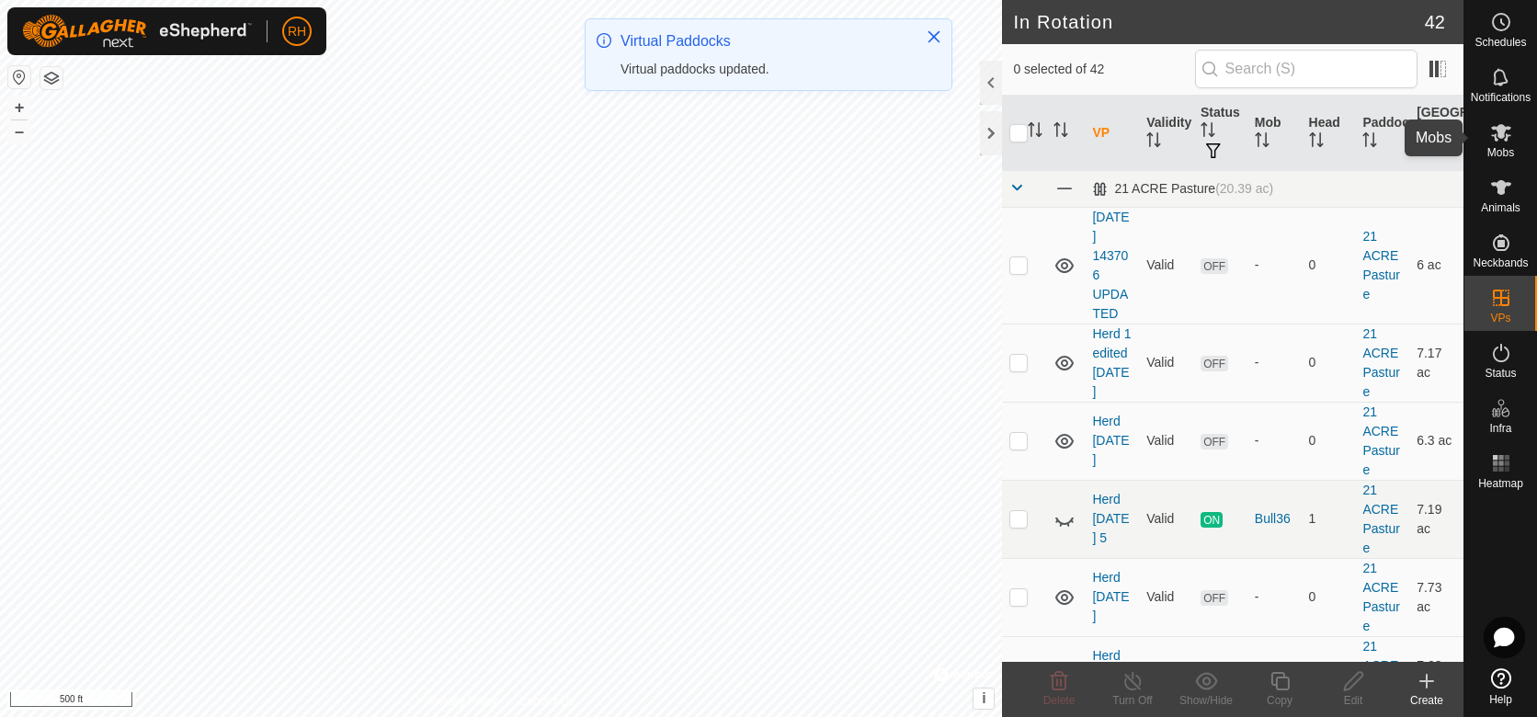
click at [1504, 138] on icon at bounding box center [1501, 132] width 22 height 22
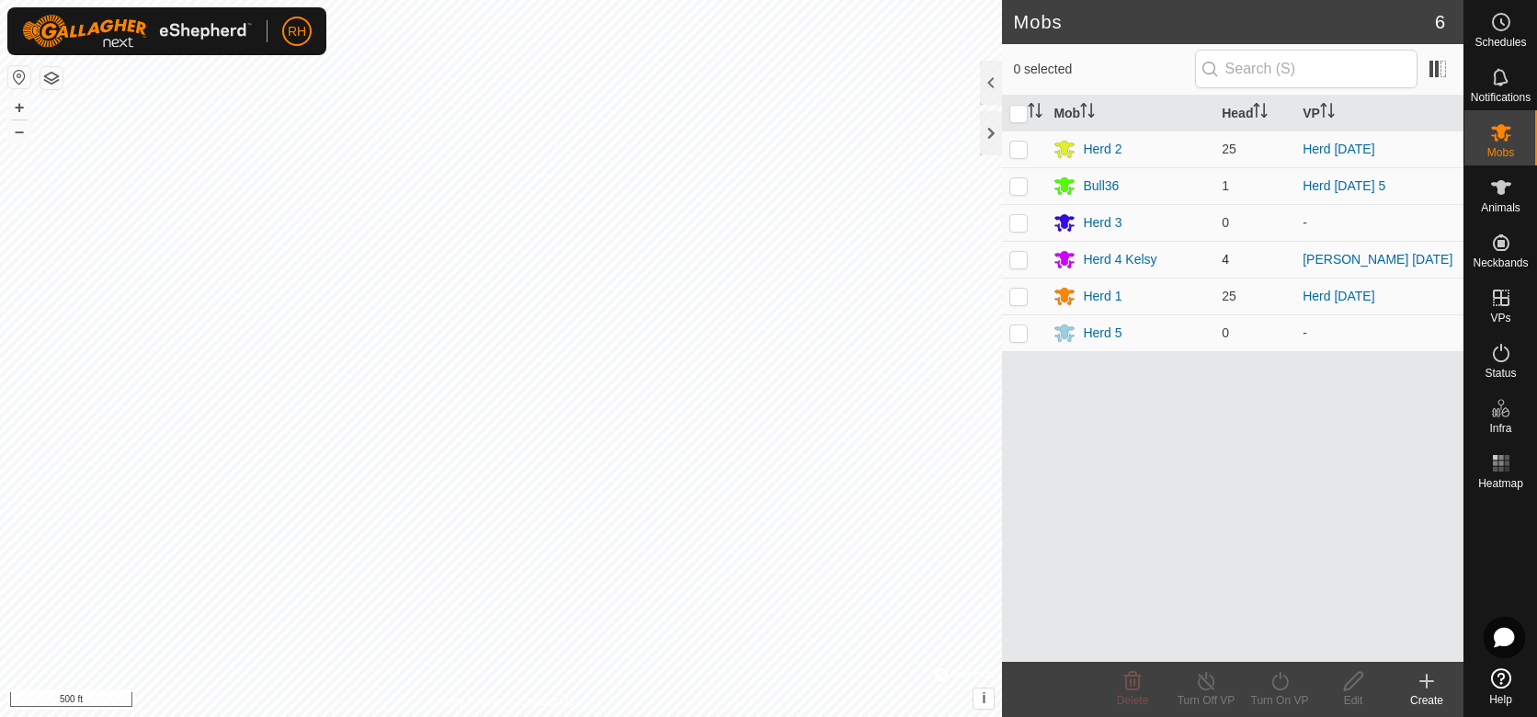
click at [1020, 260] on p-checkbox at bounding box center [1018, 259] width 18 height 15
checkbox input "true"
click at [1278, 688] on icon at bounding box center [1280, 681] width 23 height 22
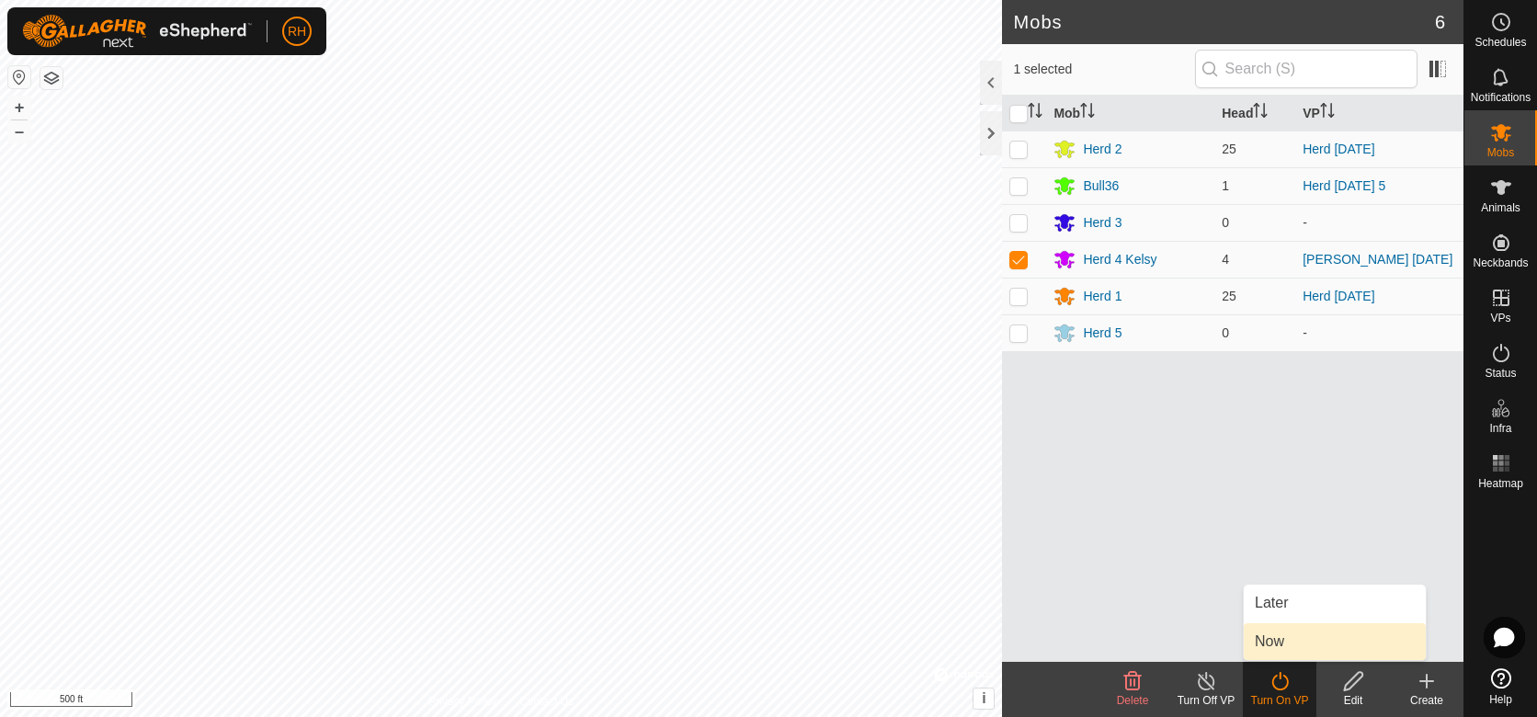
click at [1271, 643] on link "Now" at bounding box center [1335, 641] width 182 height 37
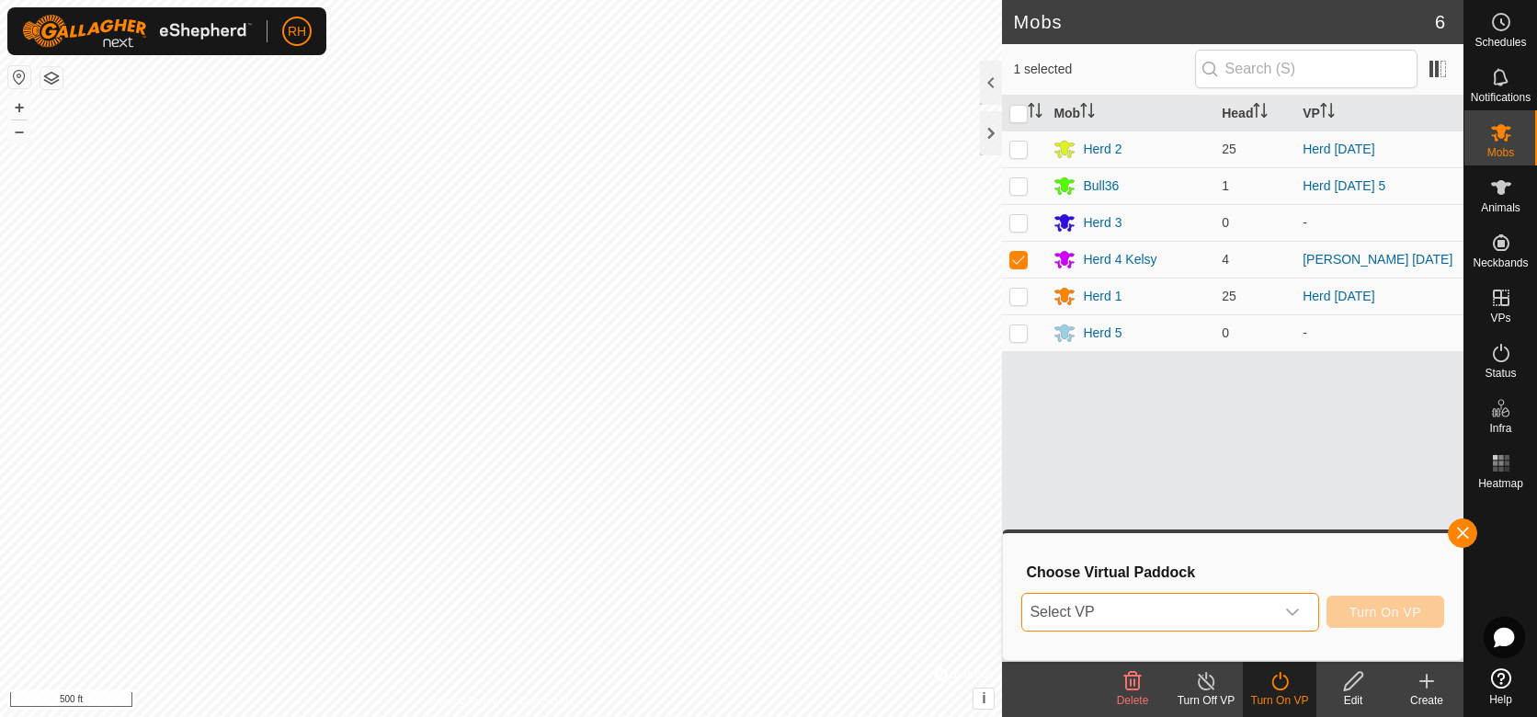
click at [1227, 621] on span "Select VP" at bounding box center [1147, 612] width 251 height 37
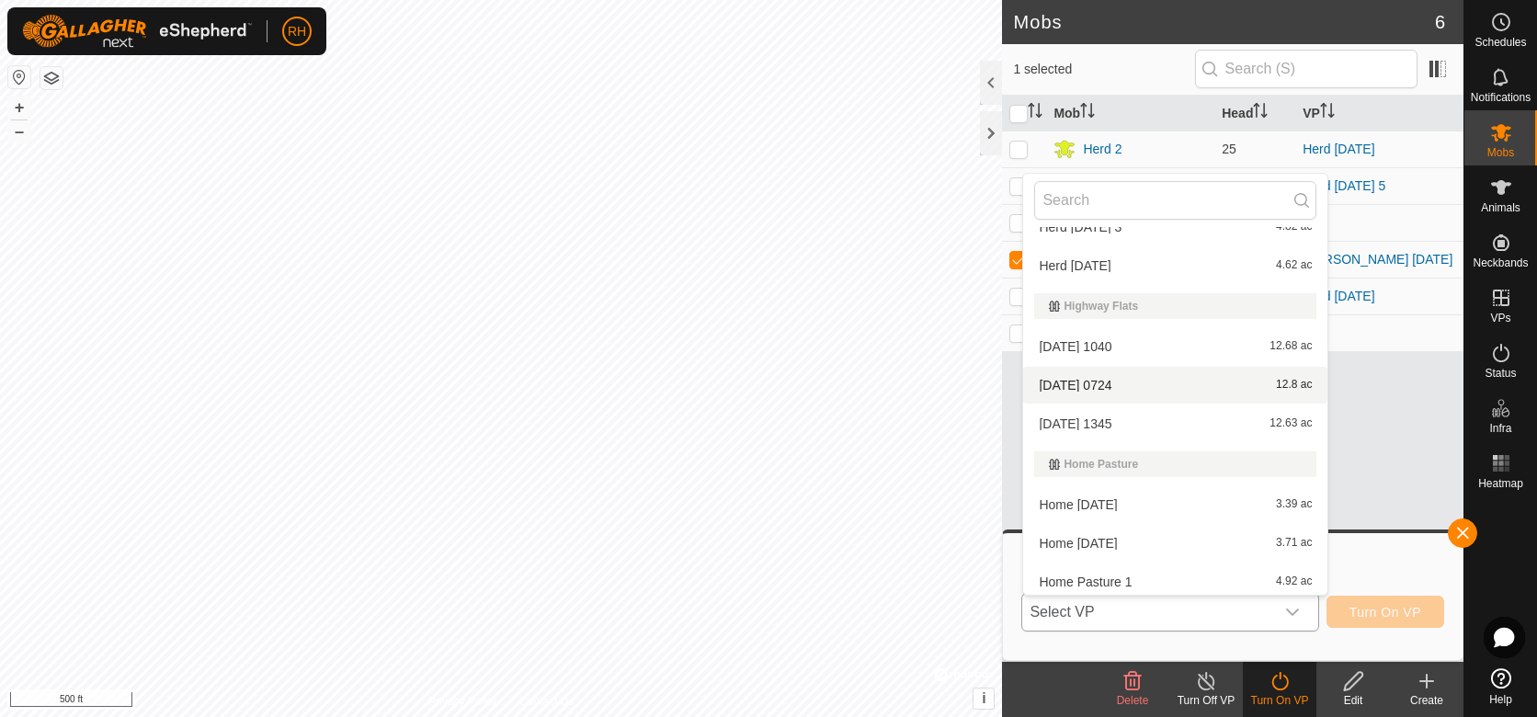
scroll to position [682, 0]
click at [1349, 688] on icon at bounding box center [1353, 681] width 23 height 22
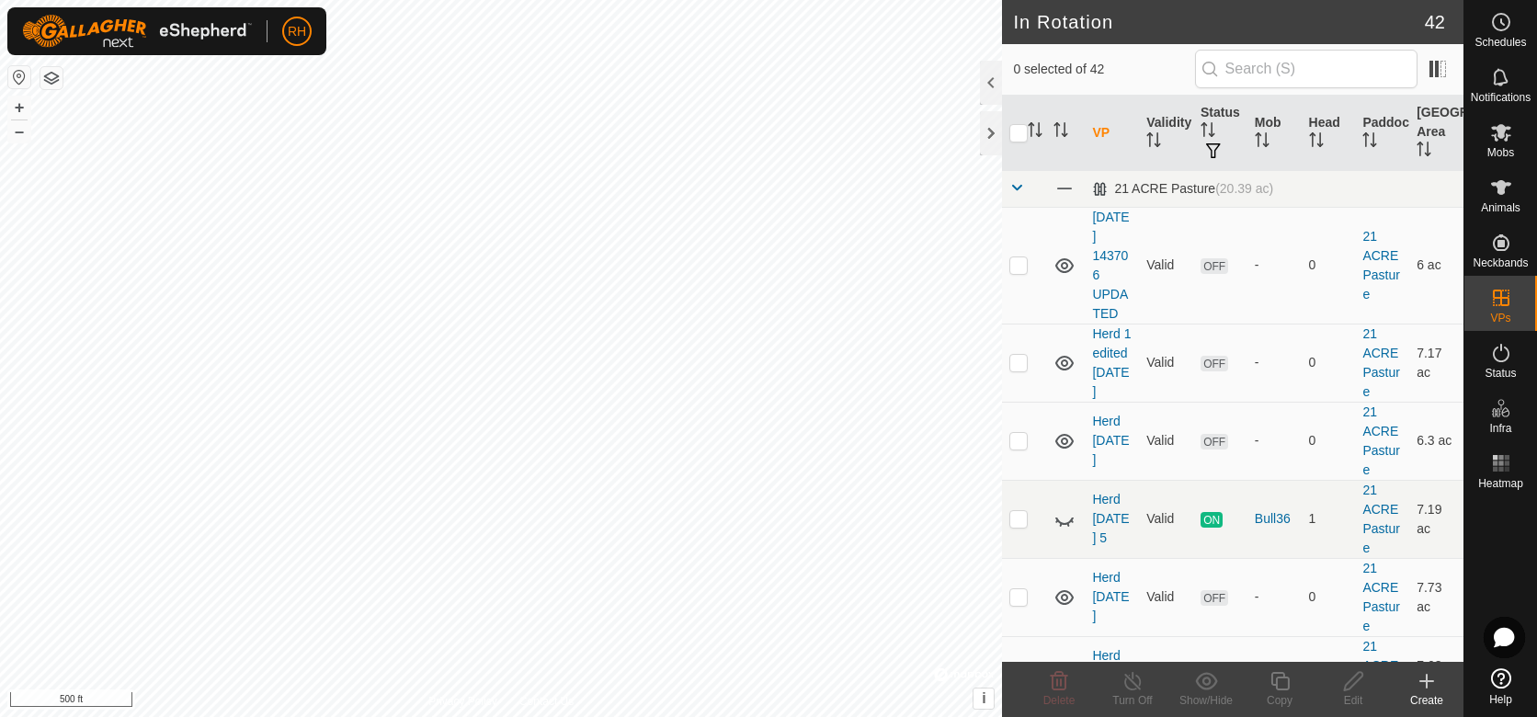
checkbox input "true"
checkbox input "false"
click at [1353, 686] on icon at bounding box center [1353, 681] width 18 height 18
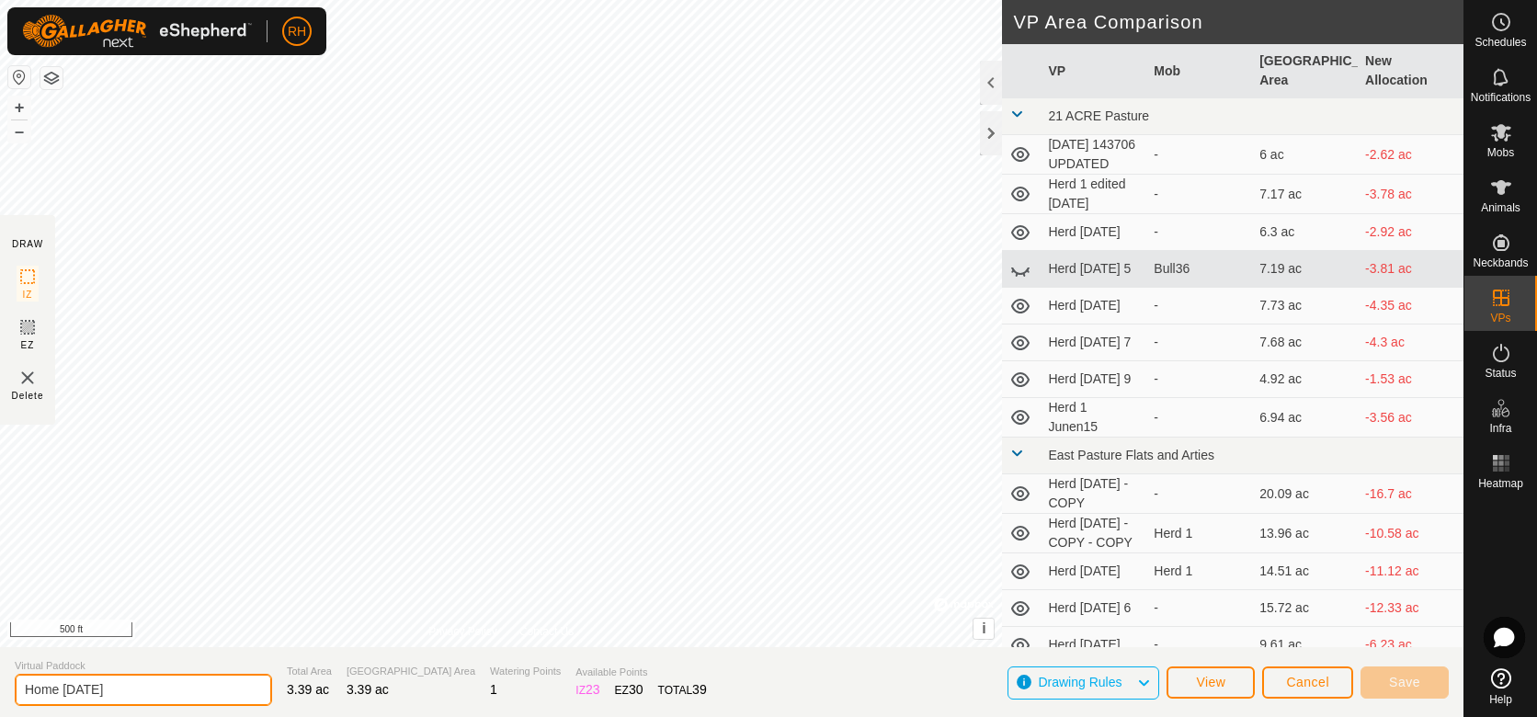
click at [117, 695] on input "Home [DATE]" at bounding box center [143, 690] width 257 height 32
type input "Home [DATE]"
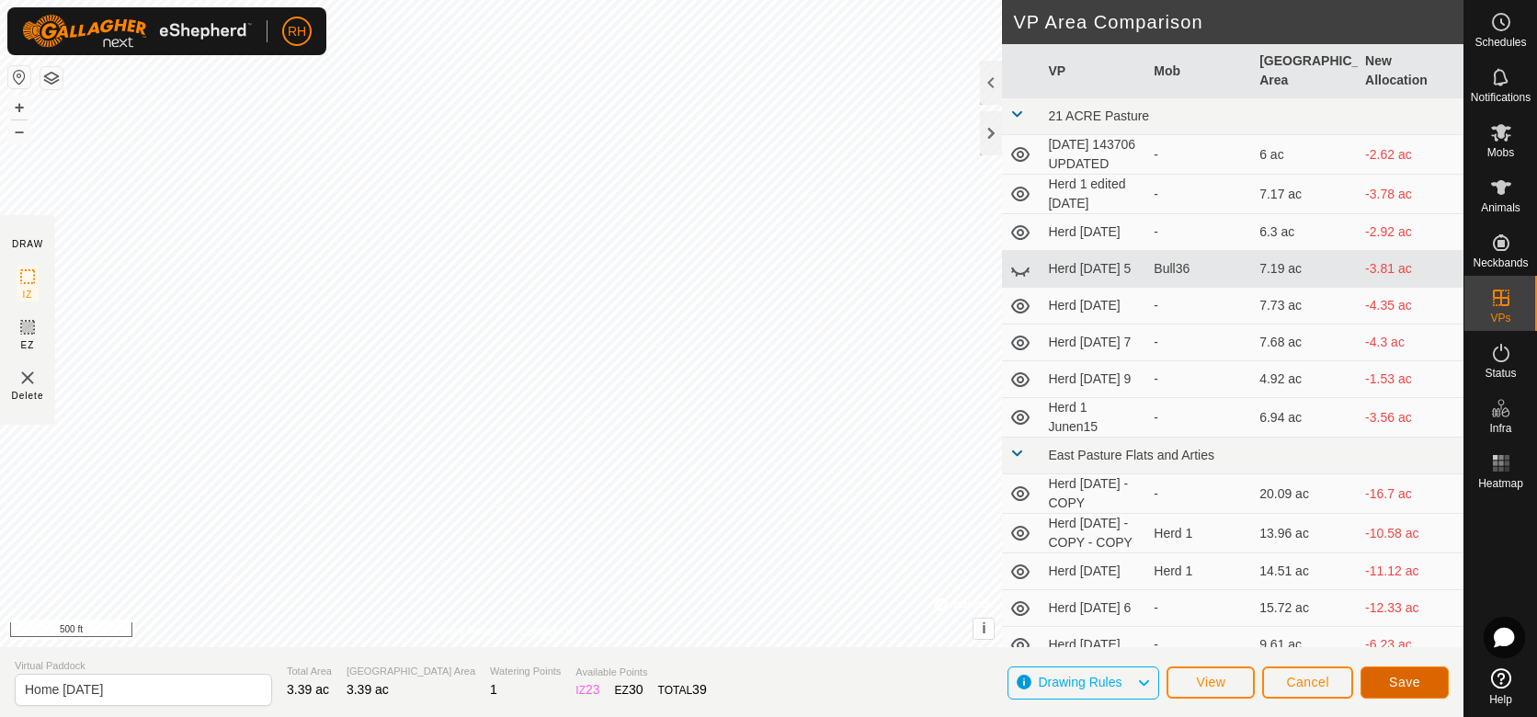
click at [1399, 685] on span "Save" at bounding box center [1404, 682] width 31 height 15
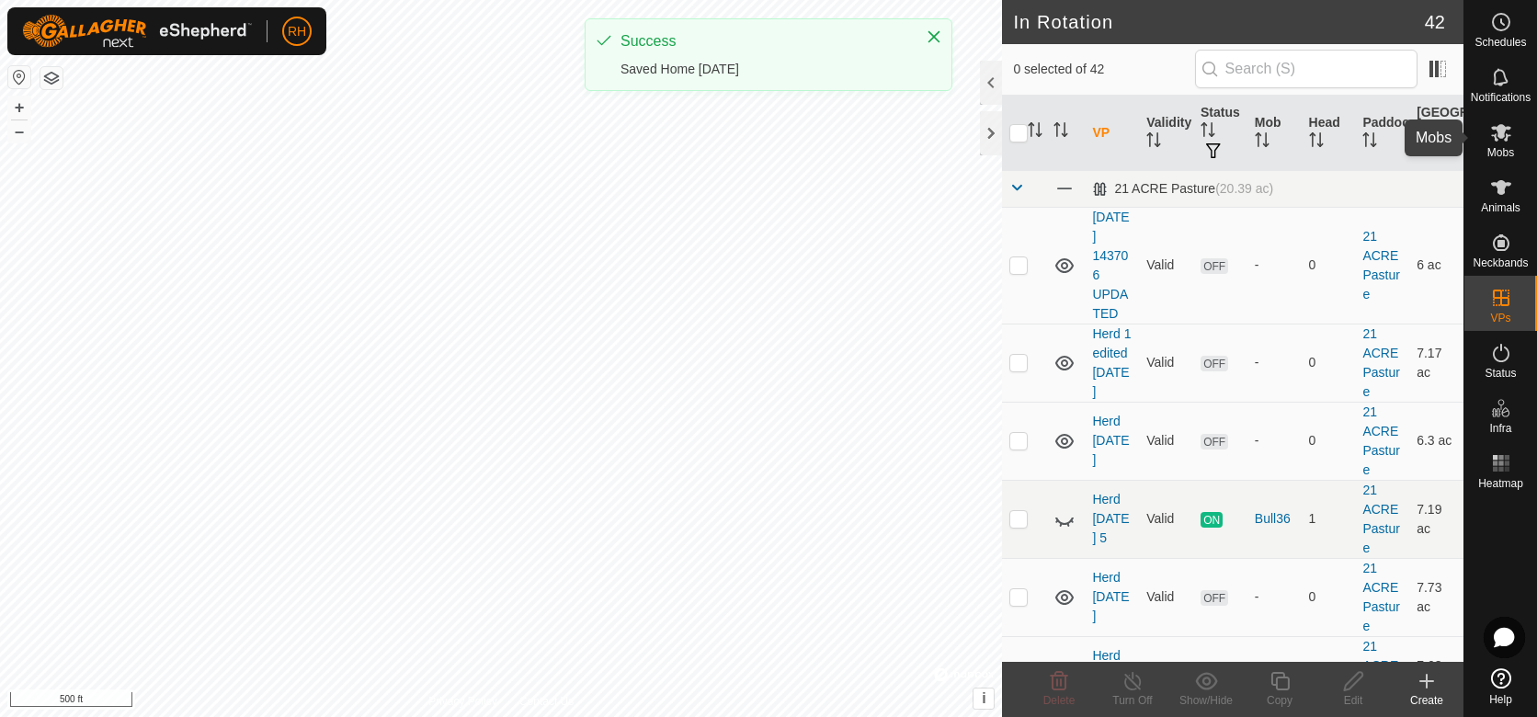
click at [1504, 134] on icon at bounding box center [1501, 132] width 22 height 22
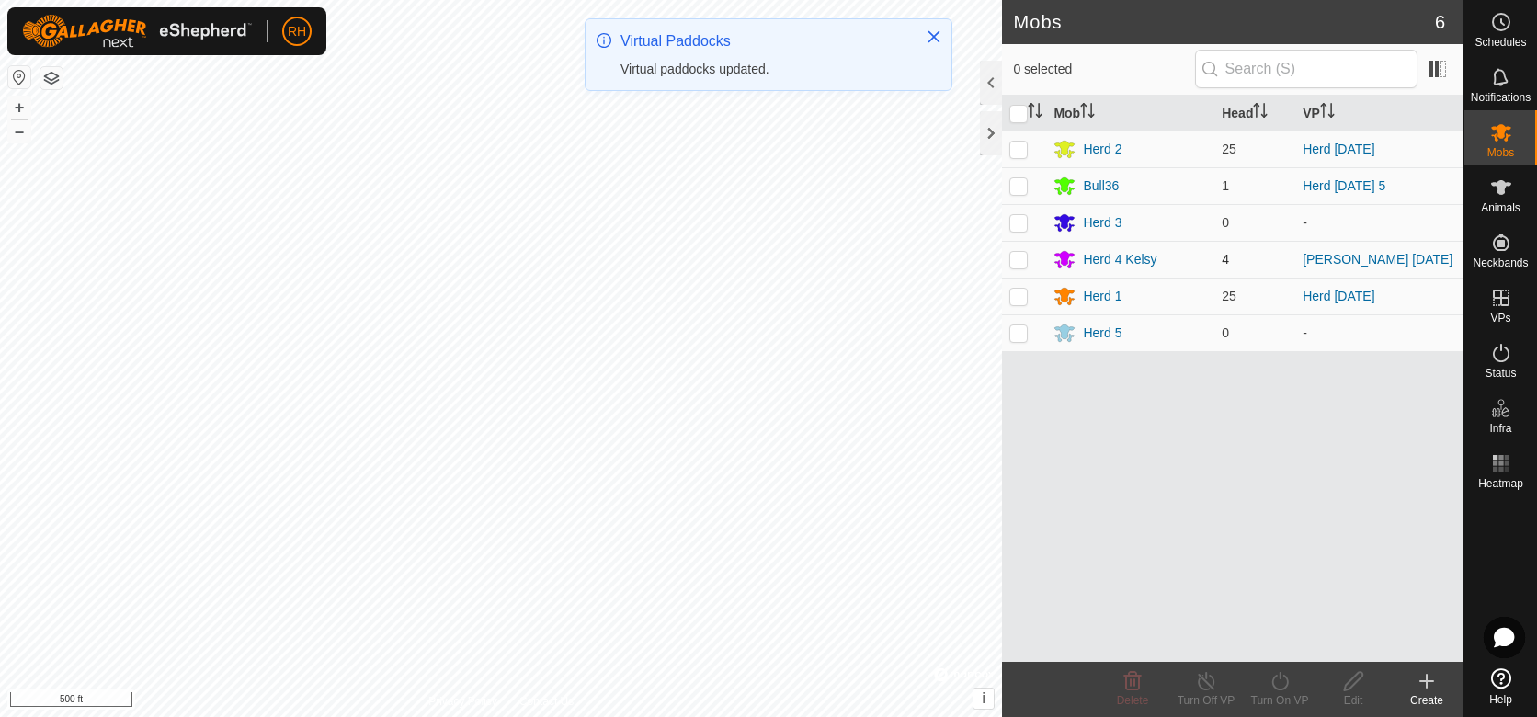
click at [1020, 259] on p-checkbox at bounding box center [1018, 259] width 18 height 15
checkbox input "true"
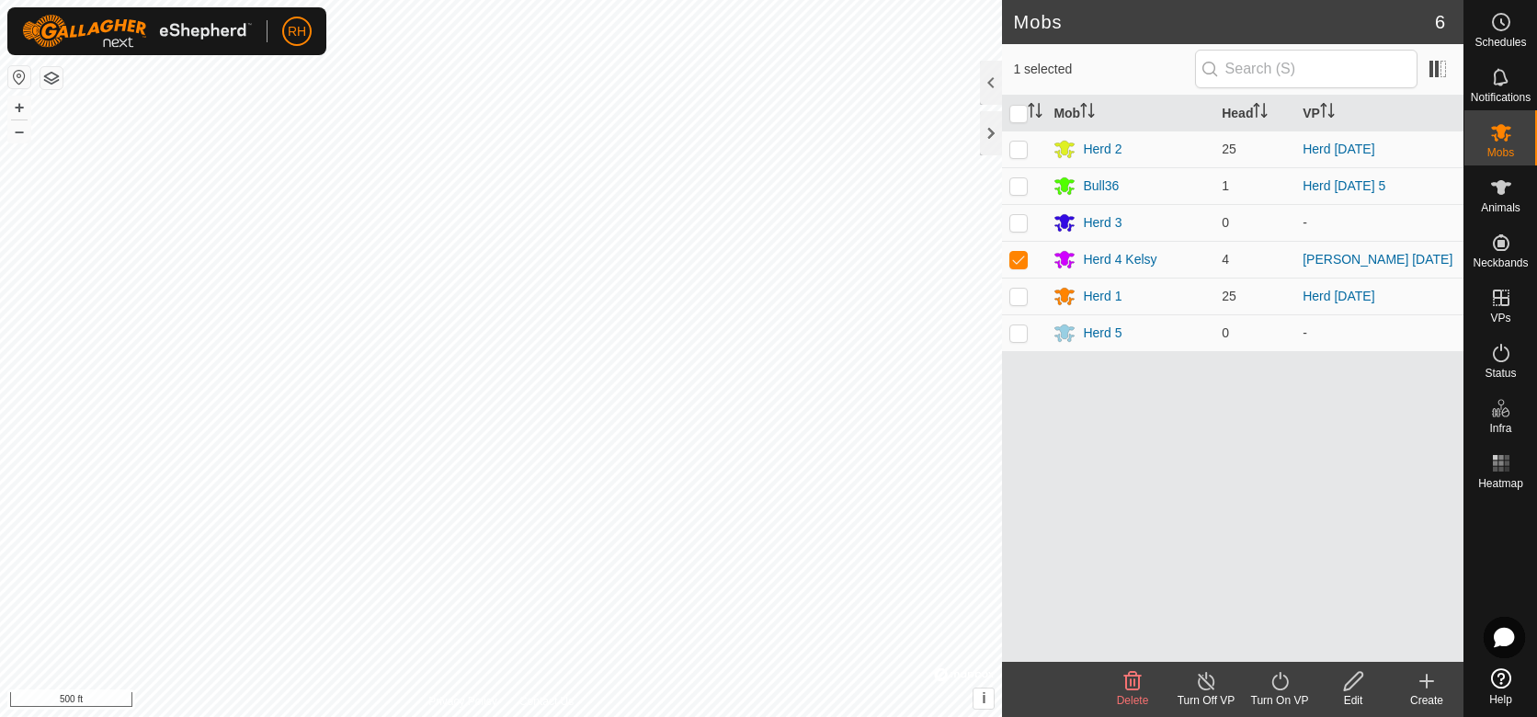
click at [1279, 685] on icon at bounding box center [1280, 681] width 23 height 22
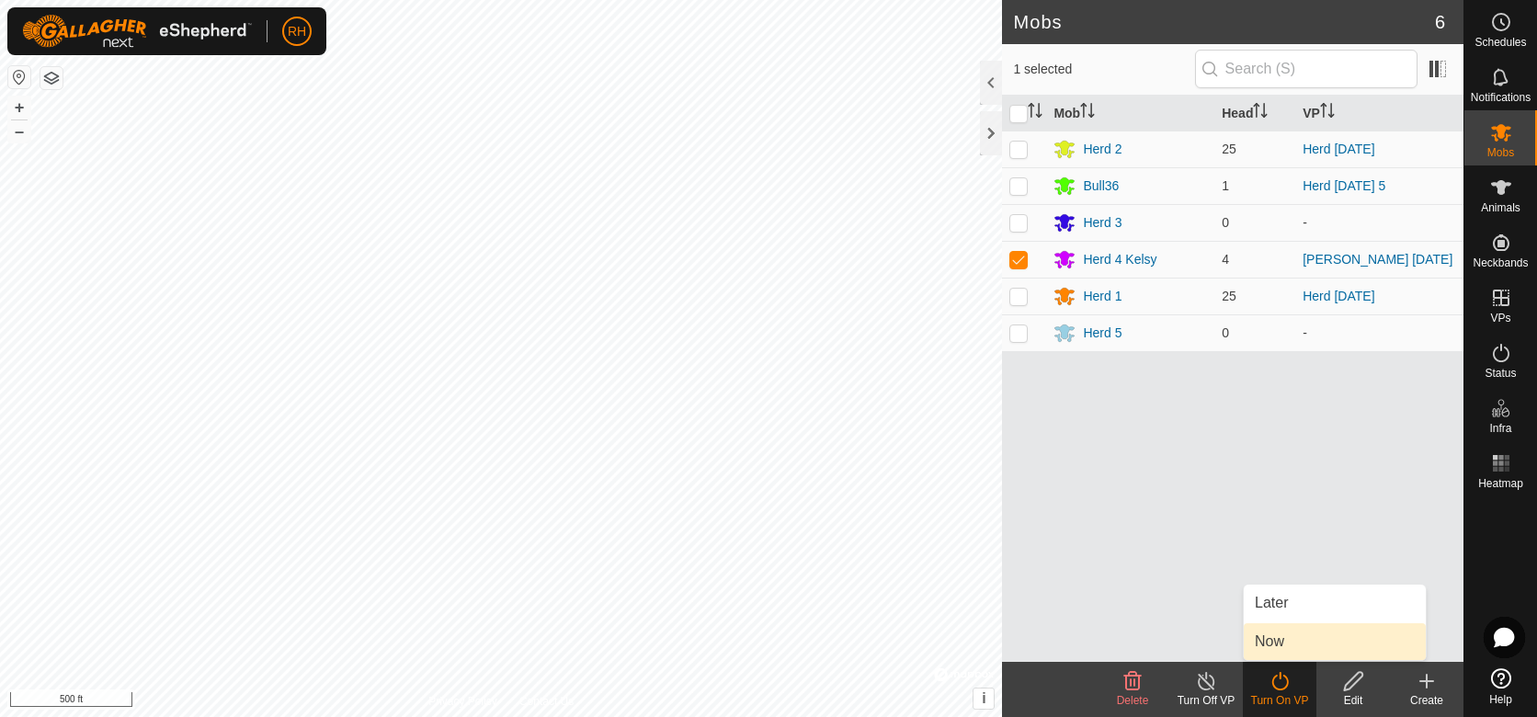
click at [1271, 642] on link "Now" at bounding box center [1335, 641] width 182 height 37
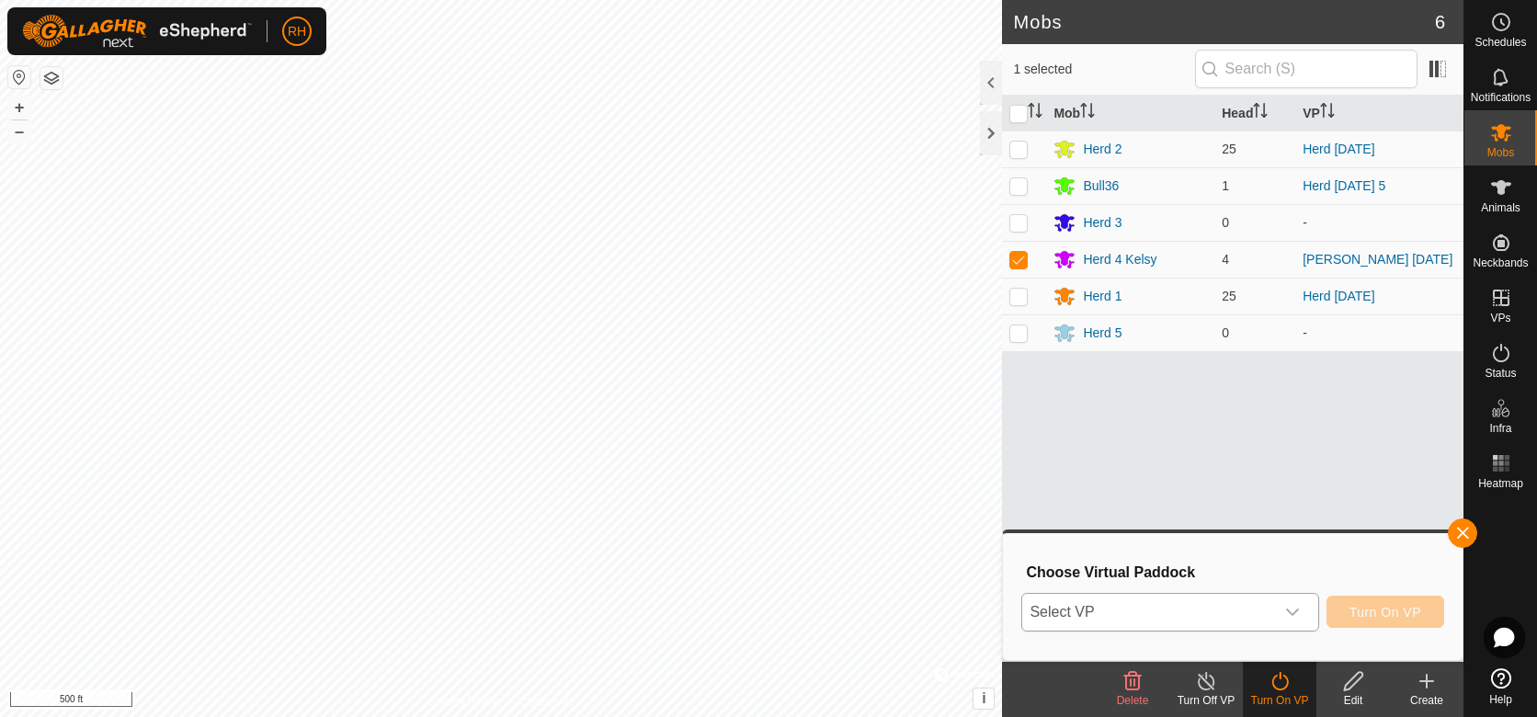
click at [1197, 619] on span "Select VP" at bounding box center [1147, 612] width 251 height 37
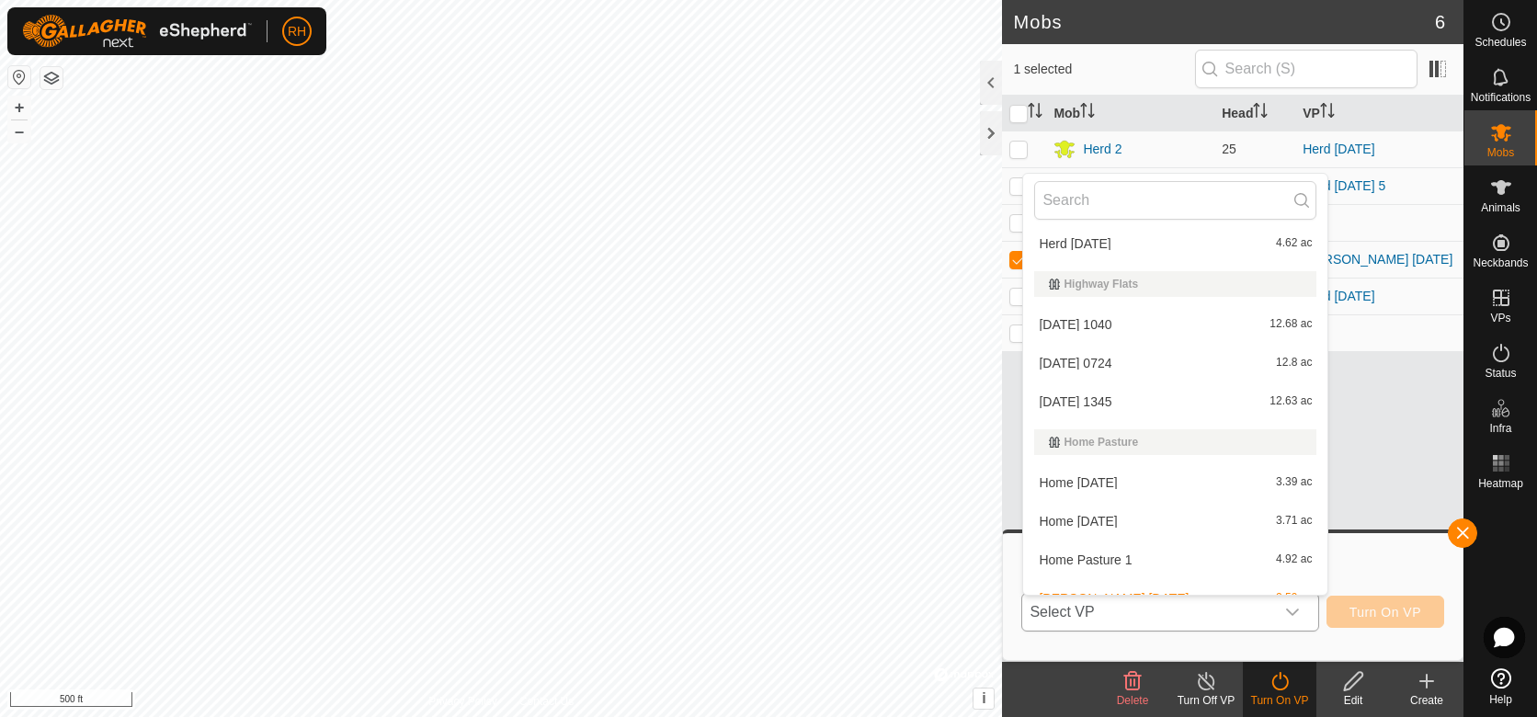
scroll to position [749, 0]
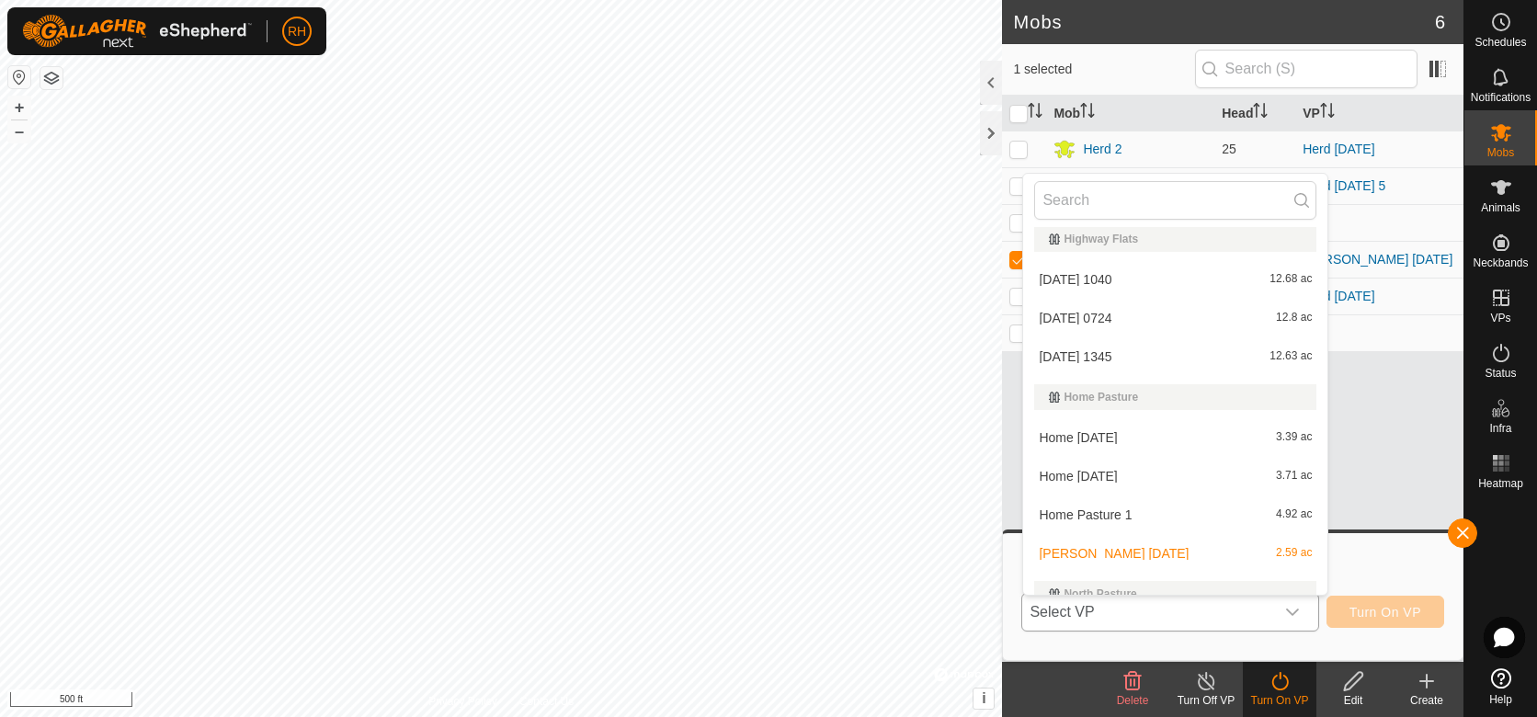
click at [1088, 436] on li "Home [DATE] 3.39 ac" at bounding box center [1175, 437] width 304 height 37
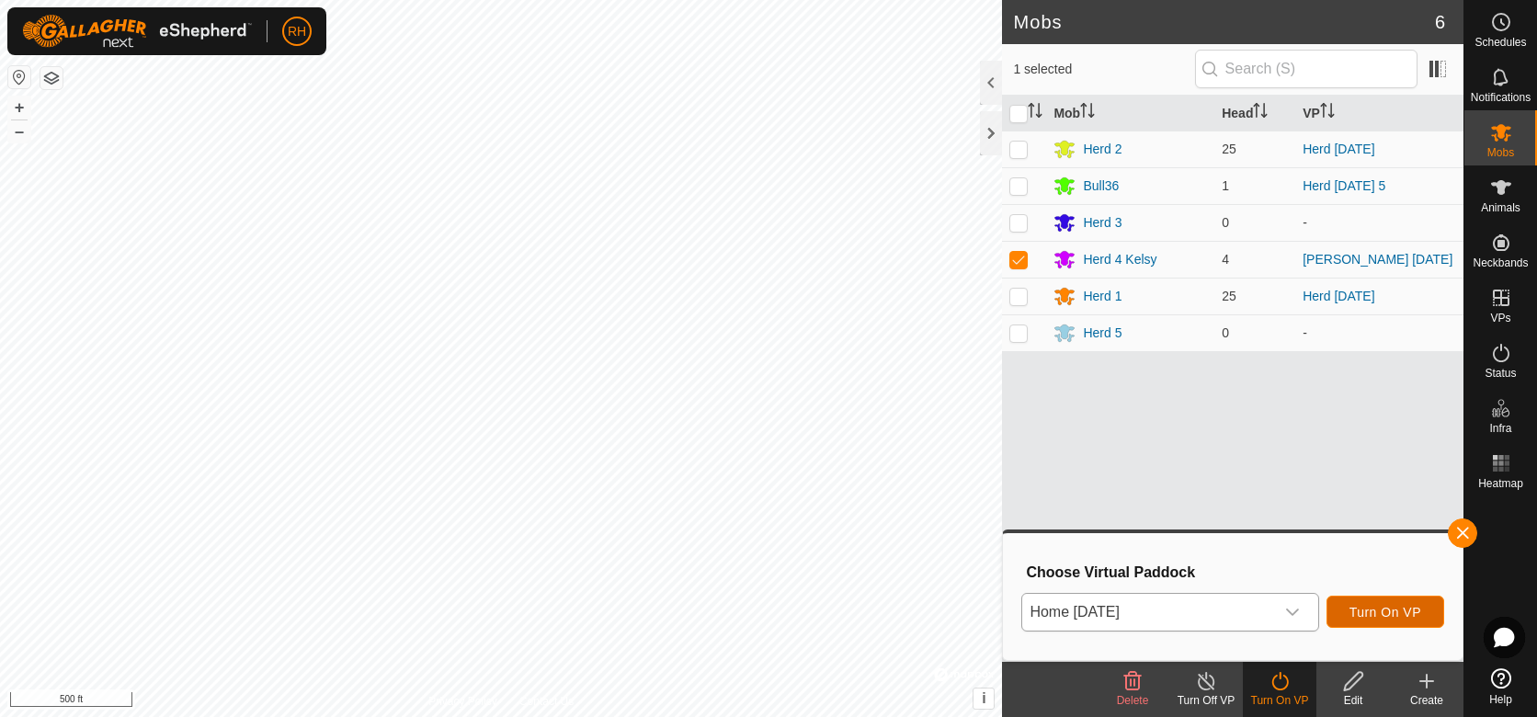
click at [1376, 610] on span "Turn On VP" at bounding box center [1386, 612] width 72 height 15
